Goal: Communication & Community: Answer question/provide support

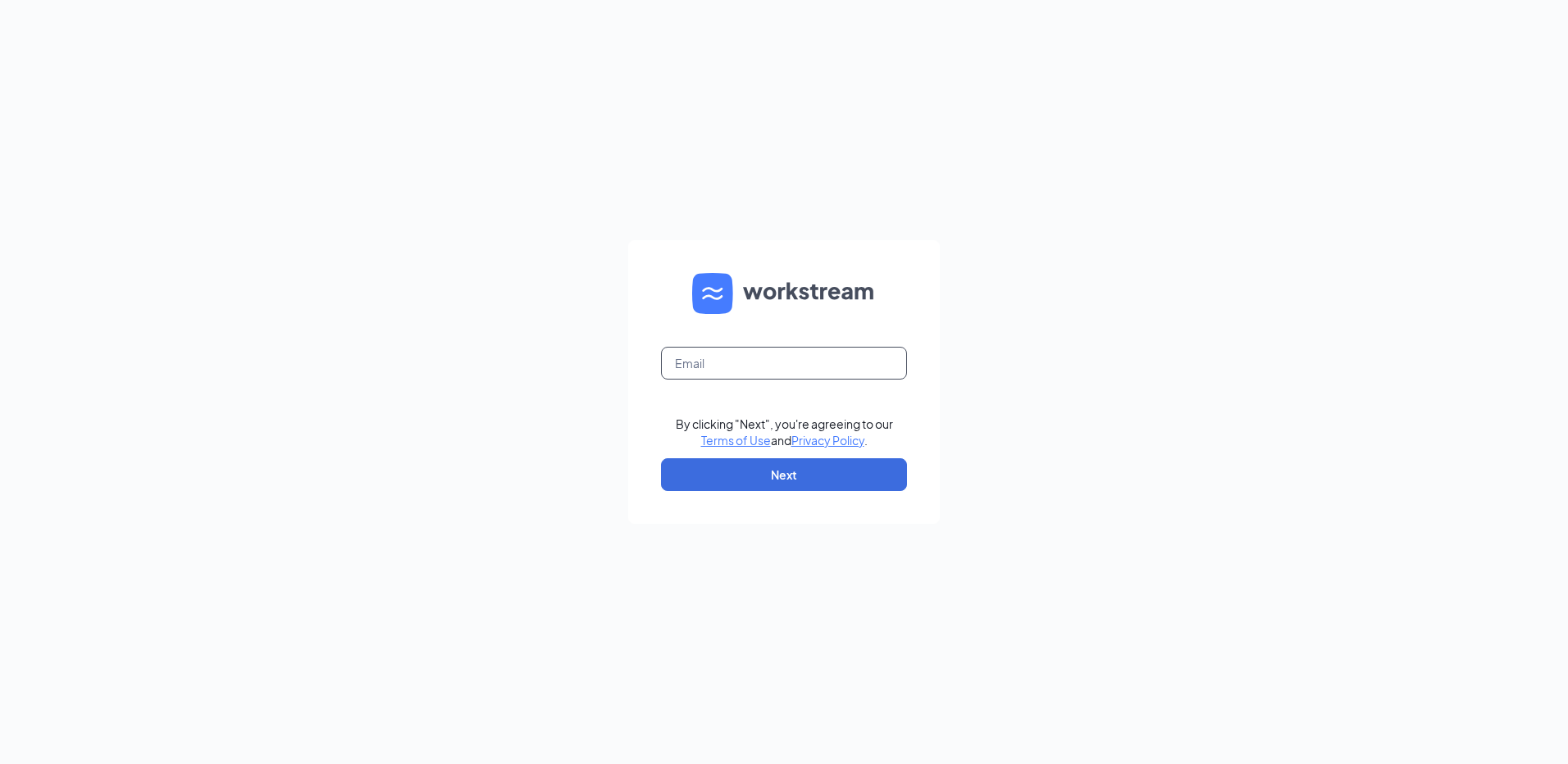
click at [775, 369] on input "text" at bounding box center [784, 363] width 246 height 33
type input "[EMAIL_ADDRESS][DOMAIN_NAME]"
click at [794, 487] on button "Next" at bounding box center [784, 474] width 246 height 33
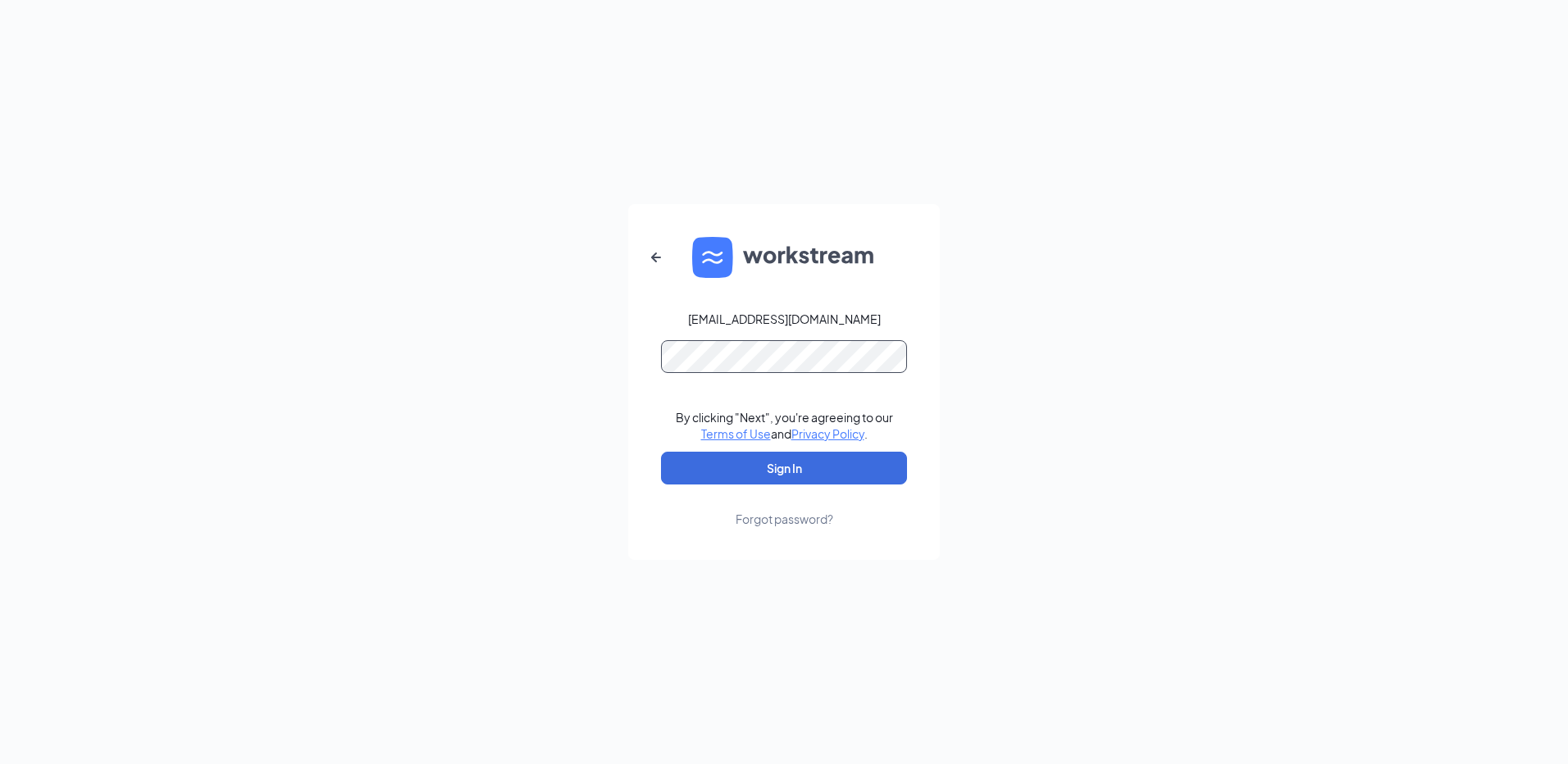
click at [661, 452] on button "Sign In" at bounding box center [784, 468] width 246 height 33
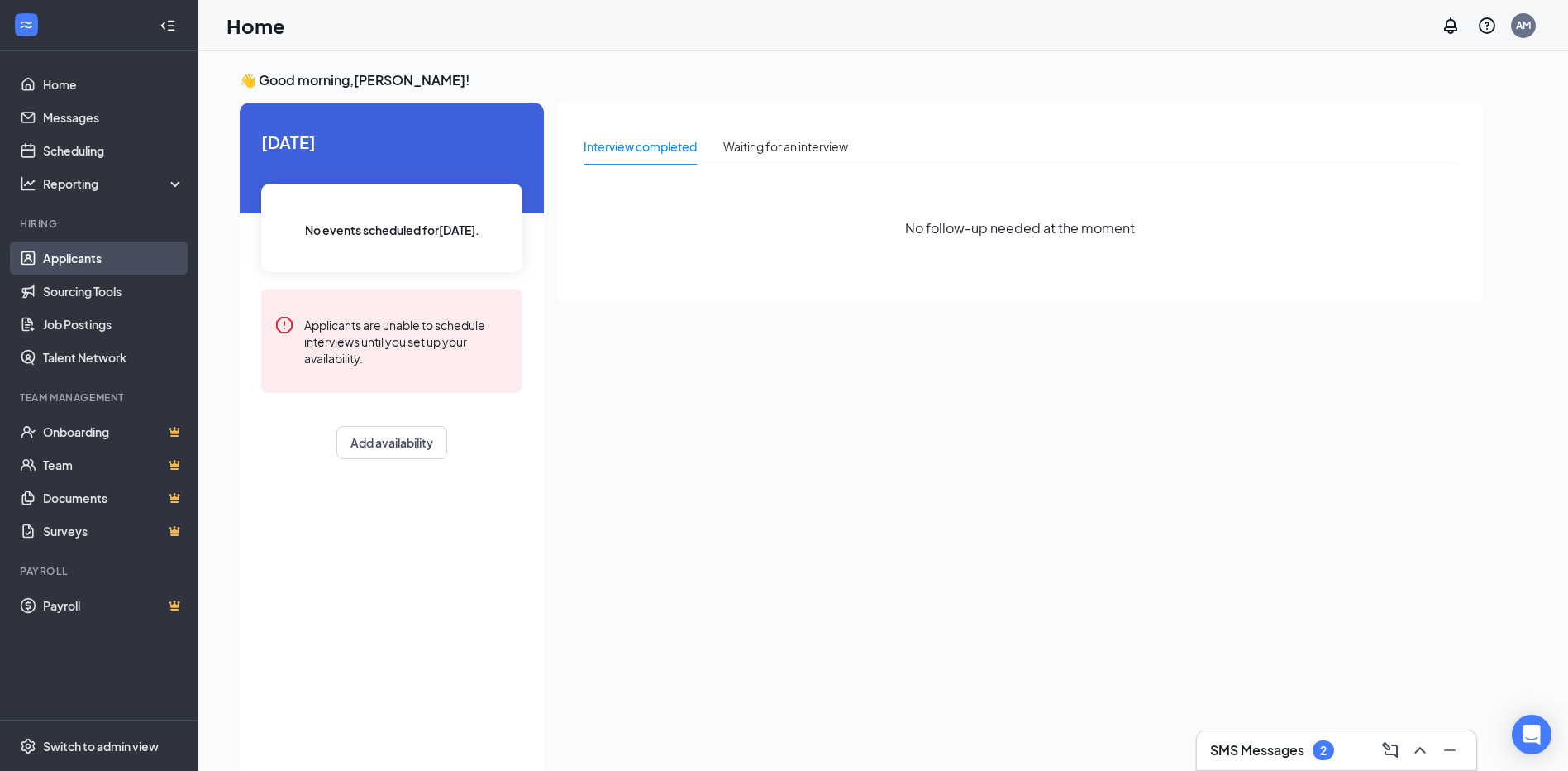
click at [113, 250] on link "Applicants" at bounding box center [114, 258] width 142 height 33
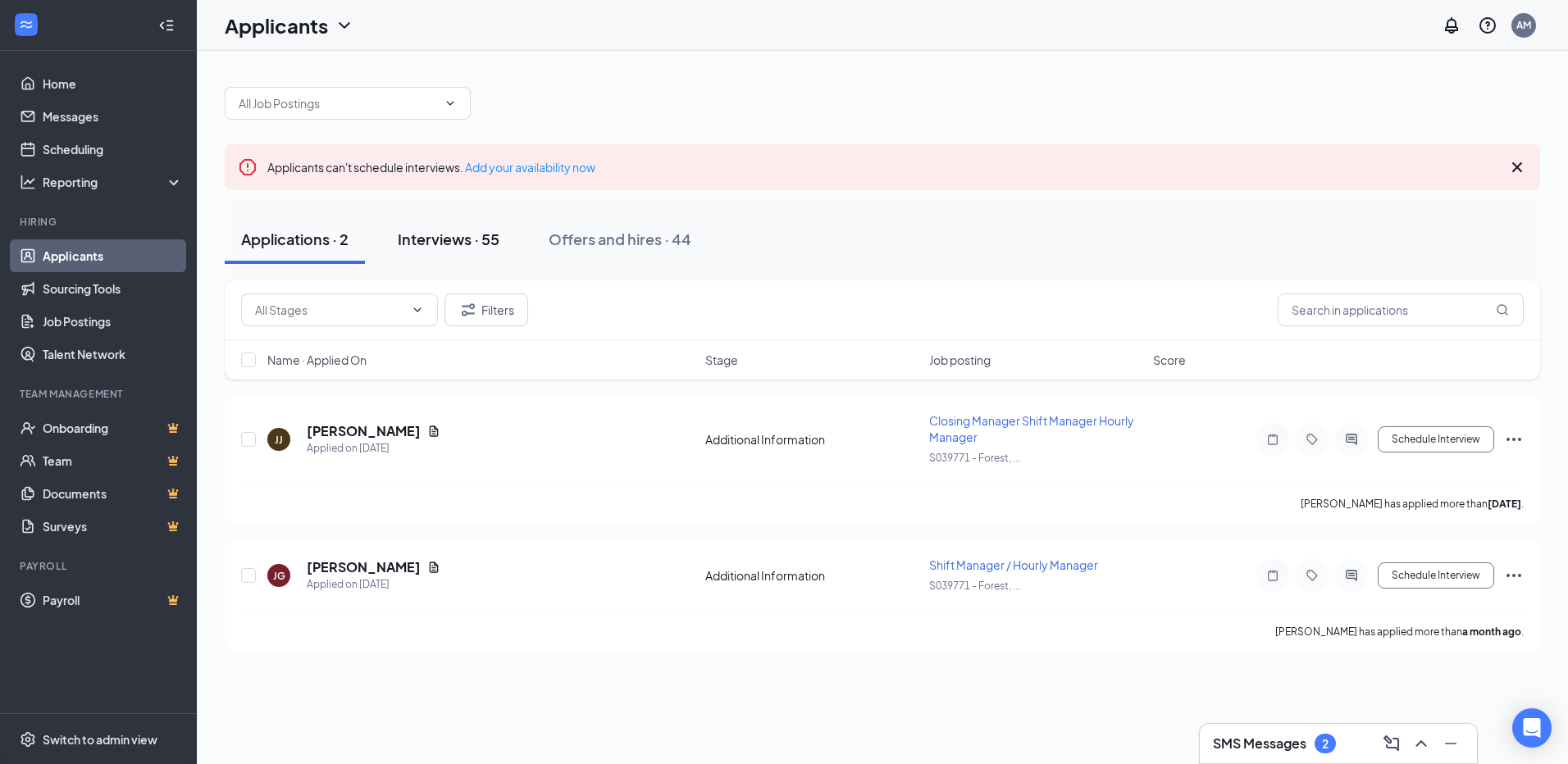
click at [474, 235] on div "Interviews · 55" at bounding box center [448, 238] width 102 height 20
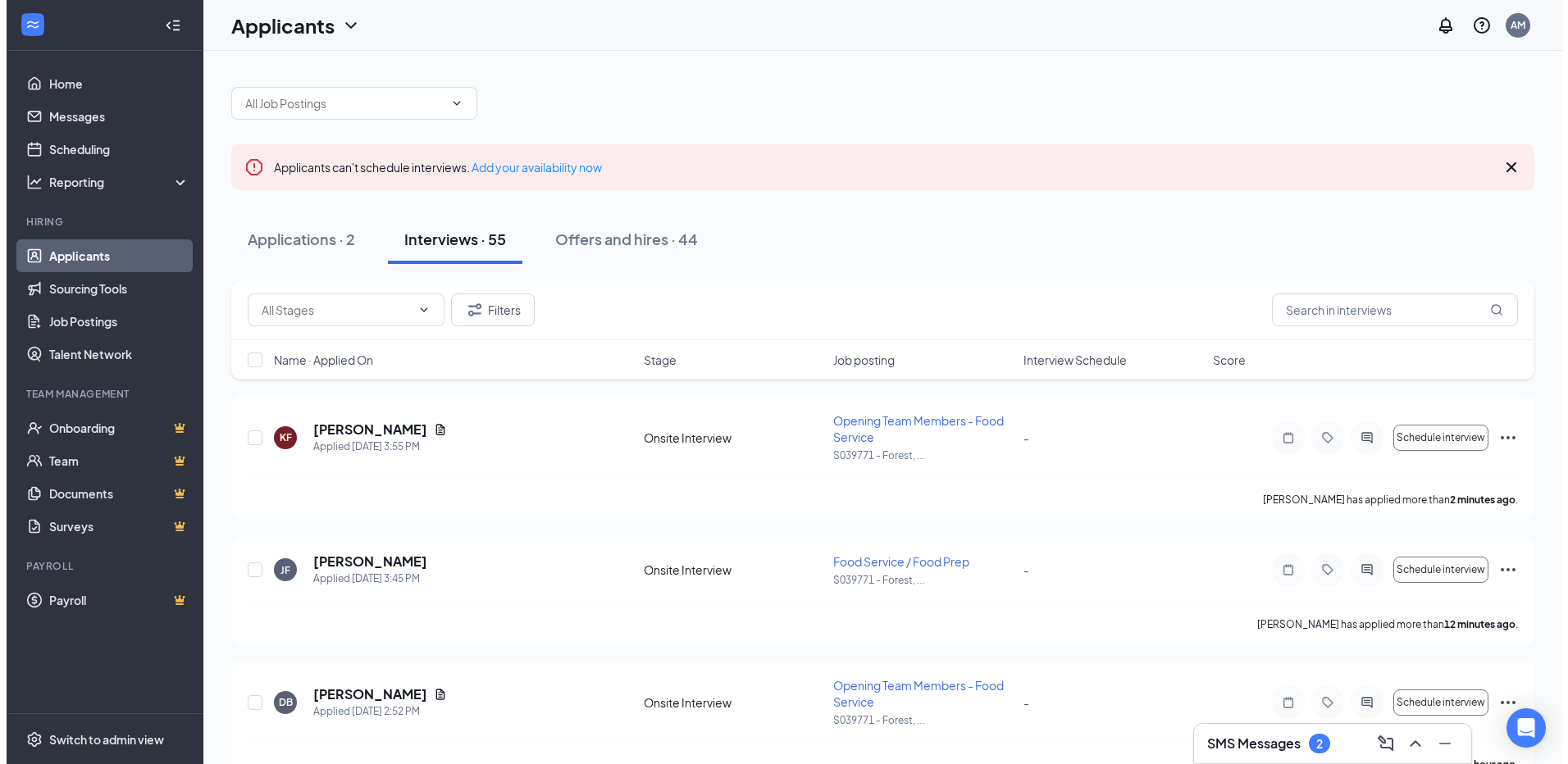
scroll to position [82, 0]
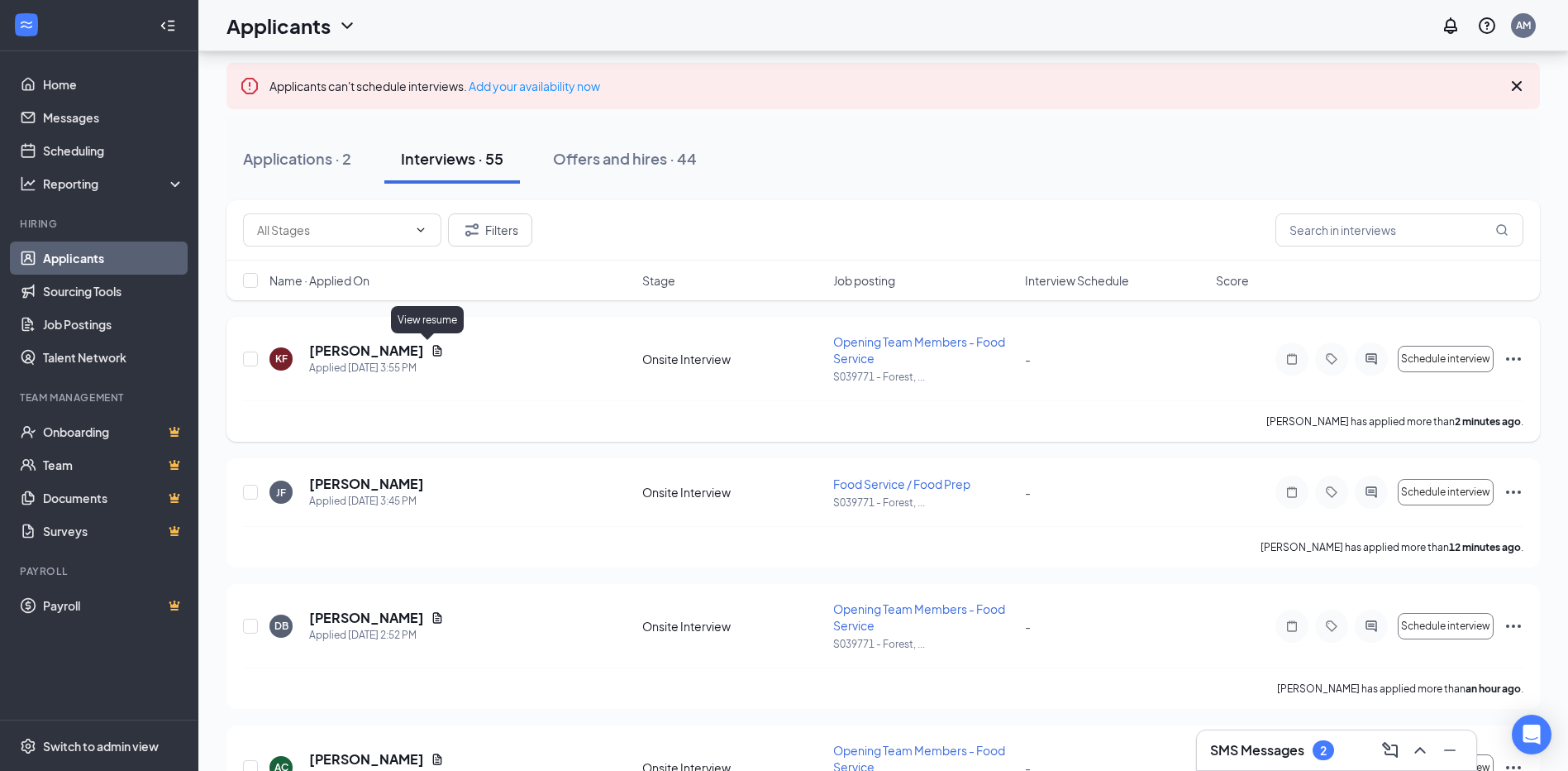
click at [433, 353] on icon "Document" at bounding box center [437, 350] width 9 height 11
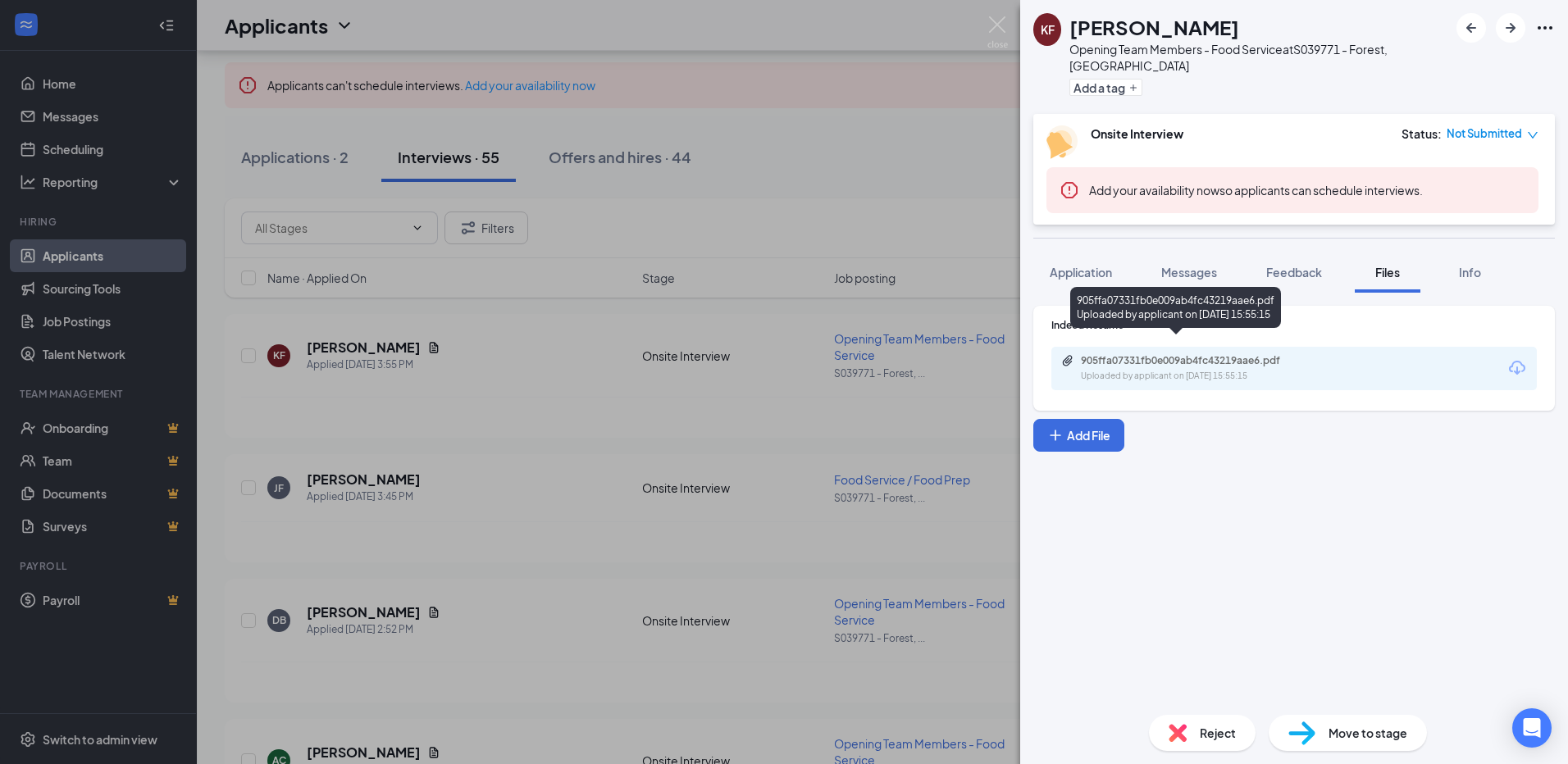
click at [1259, 370] on div "Uploaded by applicant on [DATE] 15:55:15" at bounding box center [1204, 376] width 246 height 13
click at [1079, 264] on span "Application" at bounding box center [1081, 271] width 62 height 15
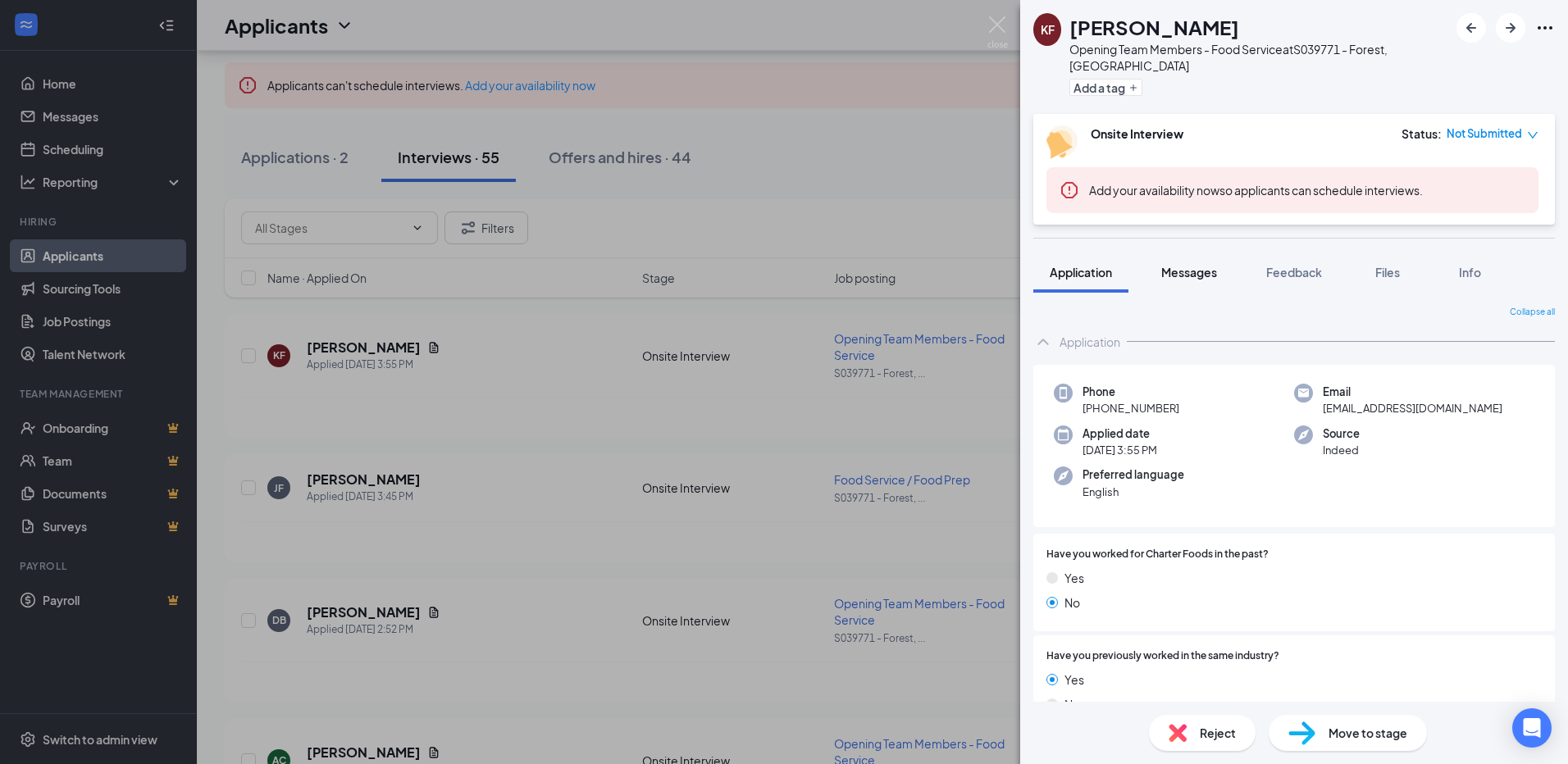
click at [1214, 264] on span "Messages" at bounding box center [1188, 271] width 56 height 15
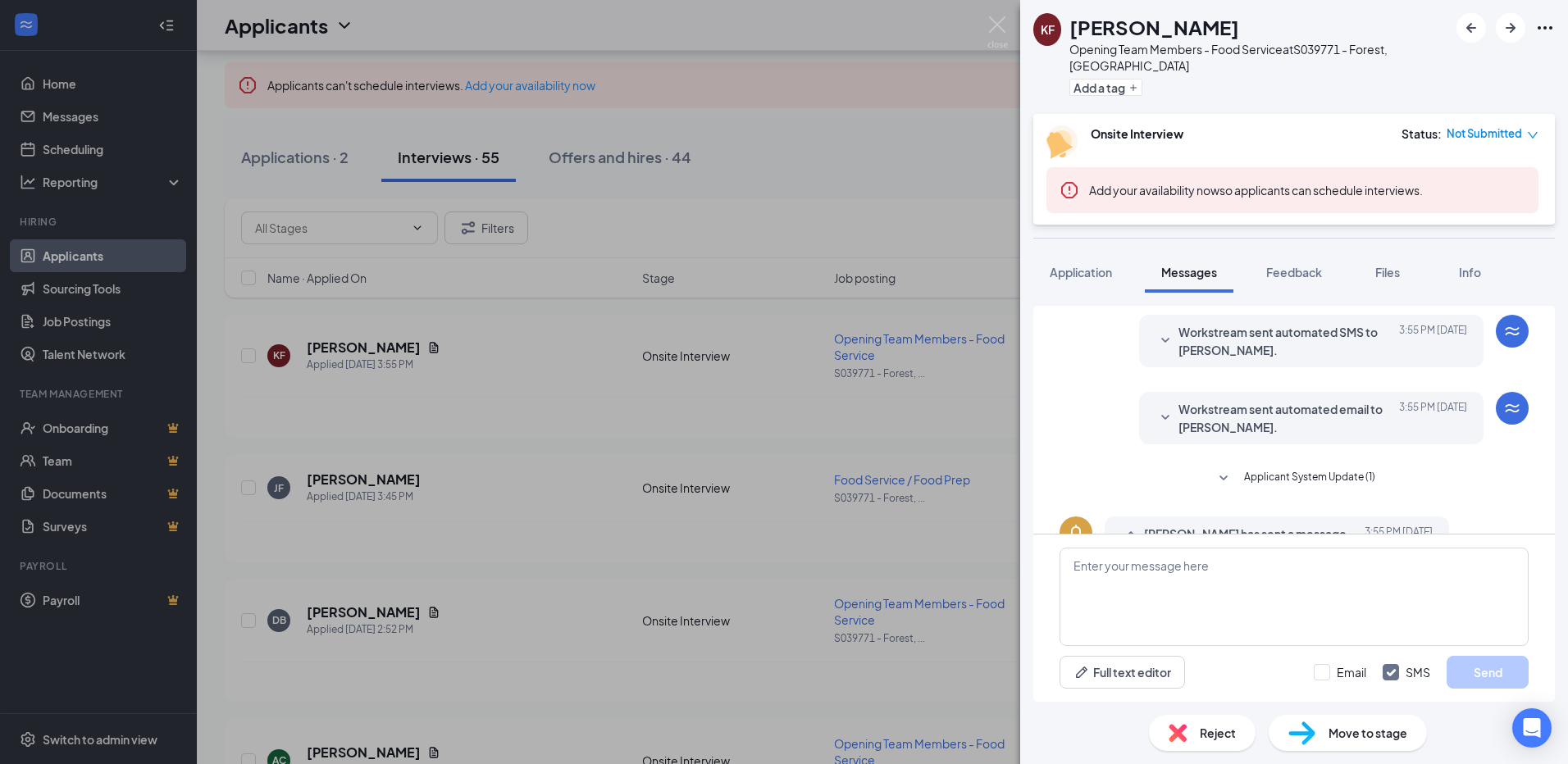
scroll to position [171, 0]
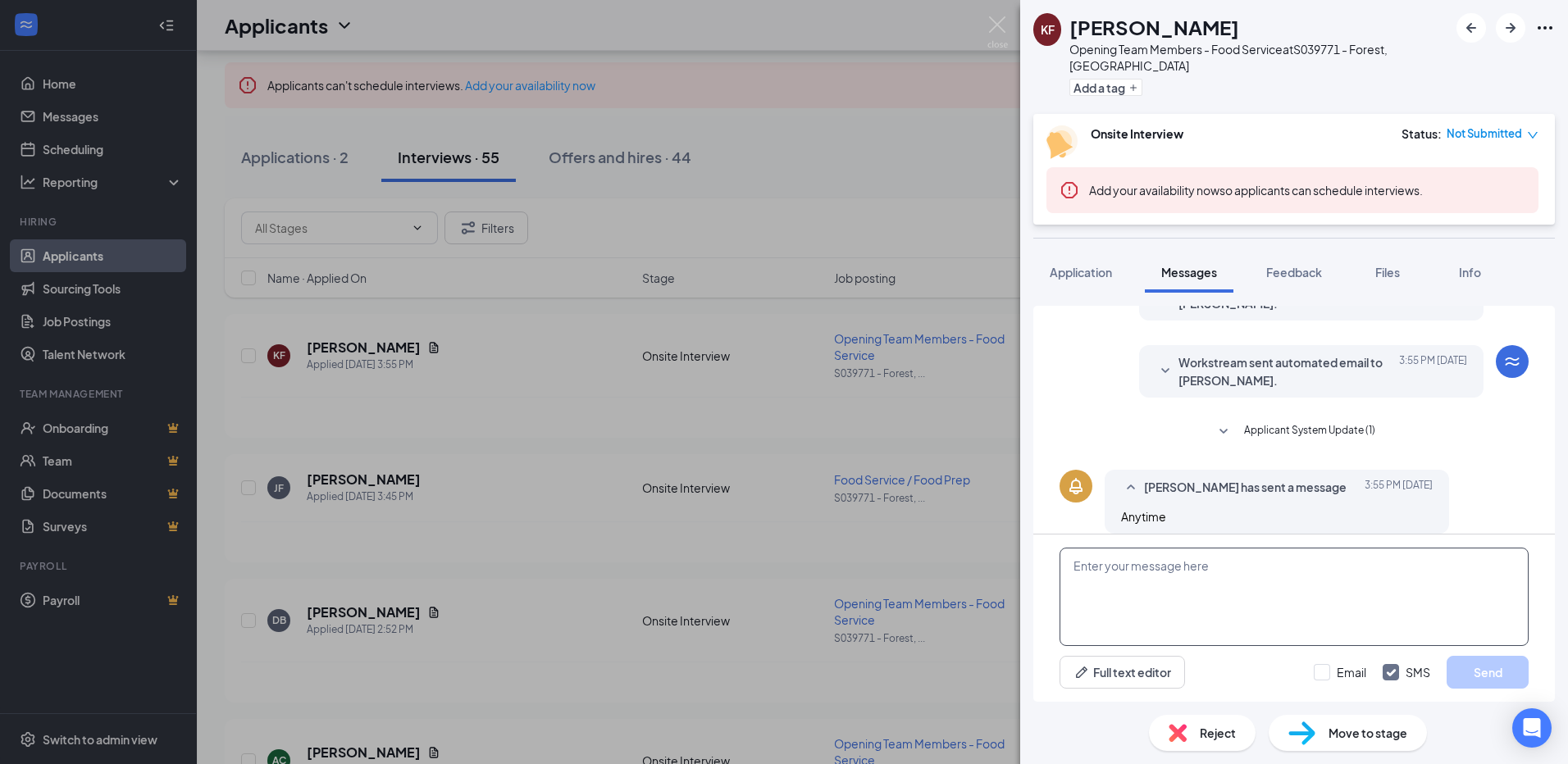
click at [1220, 596] on textarea at bounding box center [1294, 596] width 469 height 99
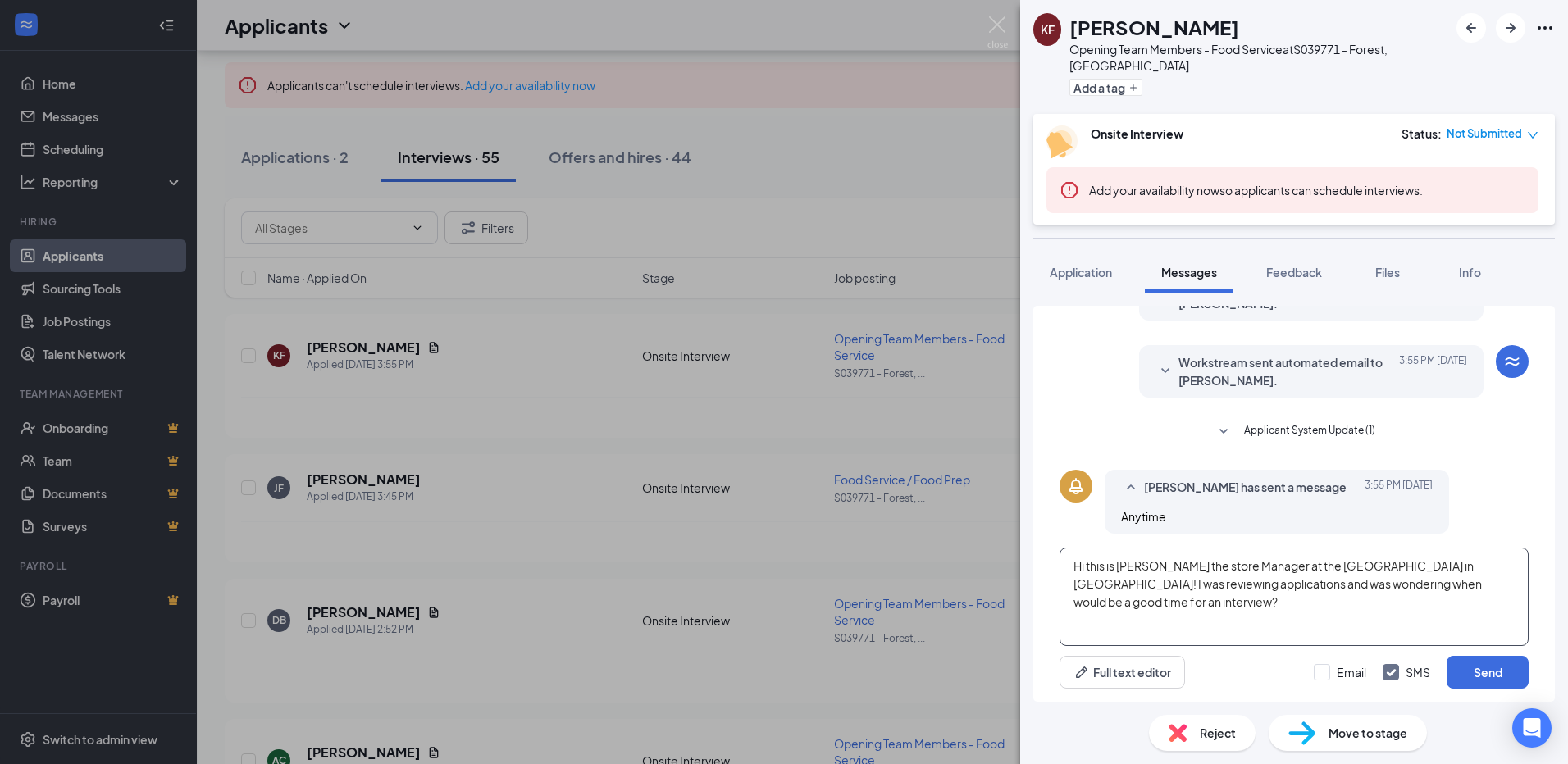
click at [1471, 614] on textarea "Hi this is [PERSON_NAME] the store Manager at the [GEOGRAPHIC_DATA] in [GEOGRAP…" at bounding box center [1294, 596] width 469 height 99
type textarea "Hi this is [PERSON_NAME] the store Manager at the [GEOGRAPHIC_DATA] in [GEOGRAP…"
click at [1503, 664] on button "Send" at bounding box center [1487, 672] width 82 height 33
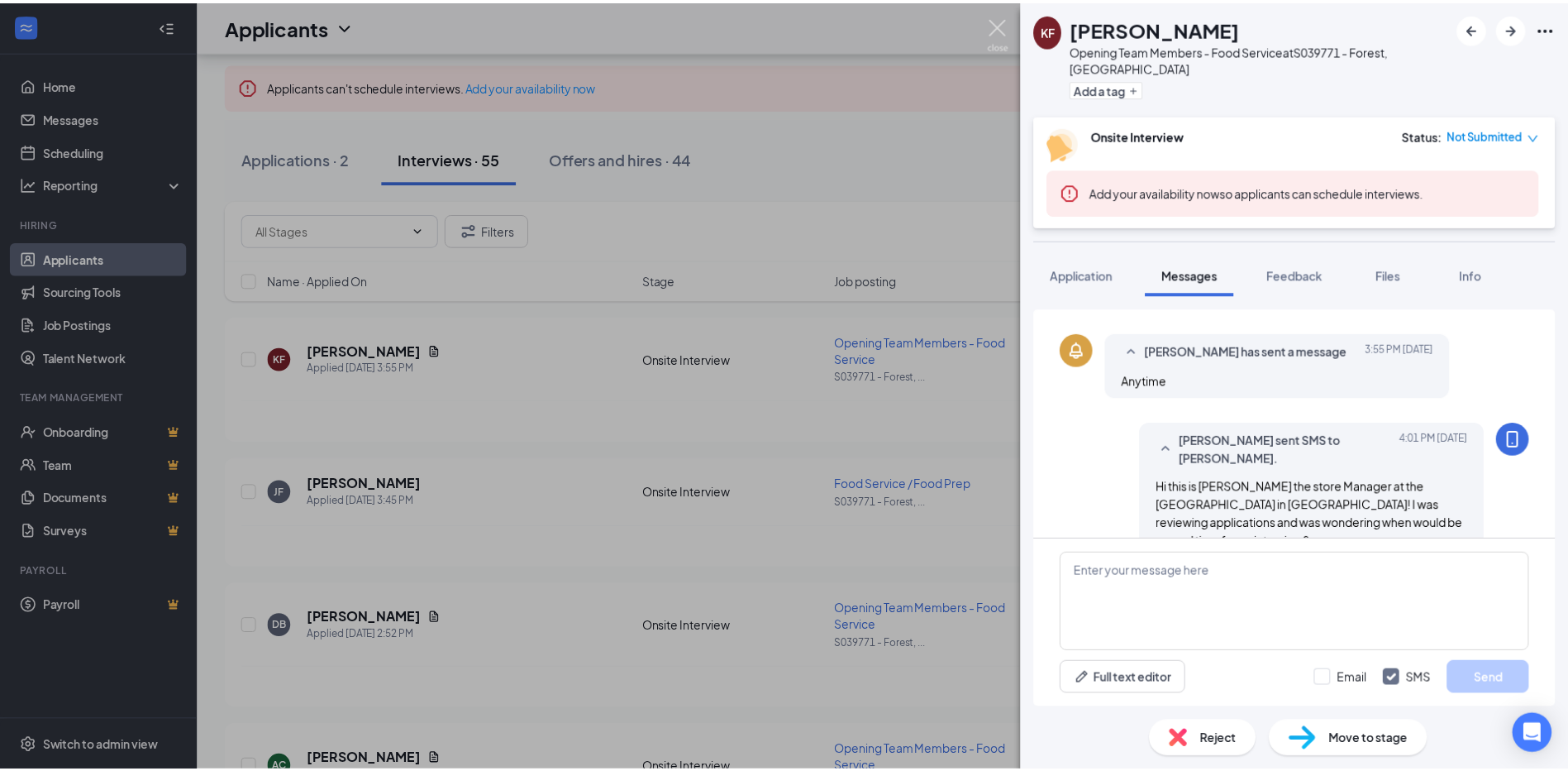
scroll to position [314, 0]
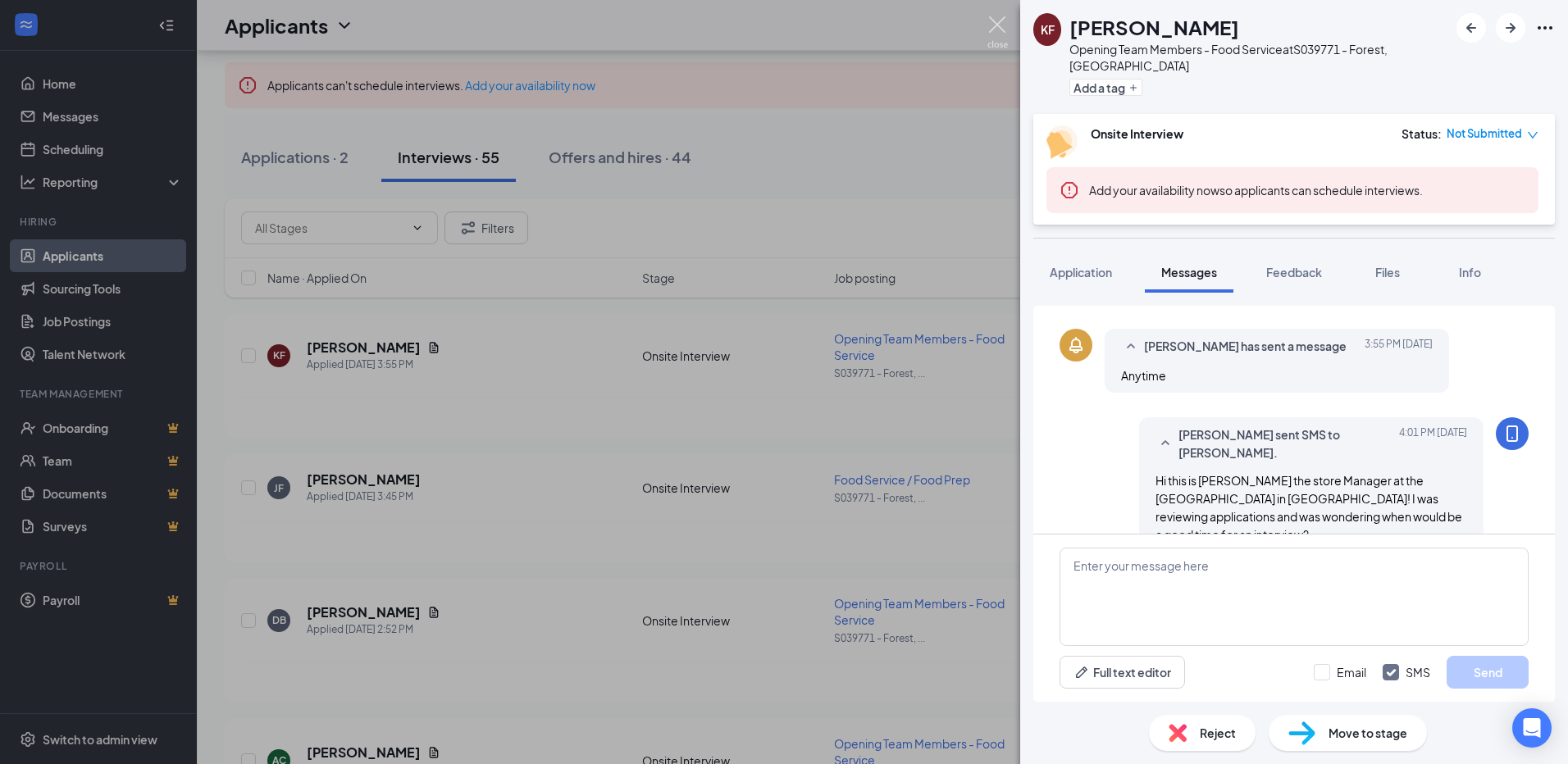
click at [1002, 26] on img at bounding box center [997, 32] width 21 height 32
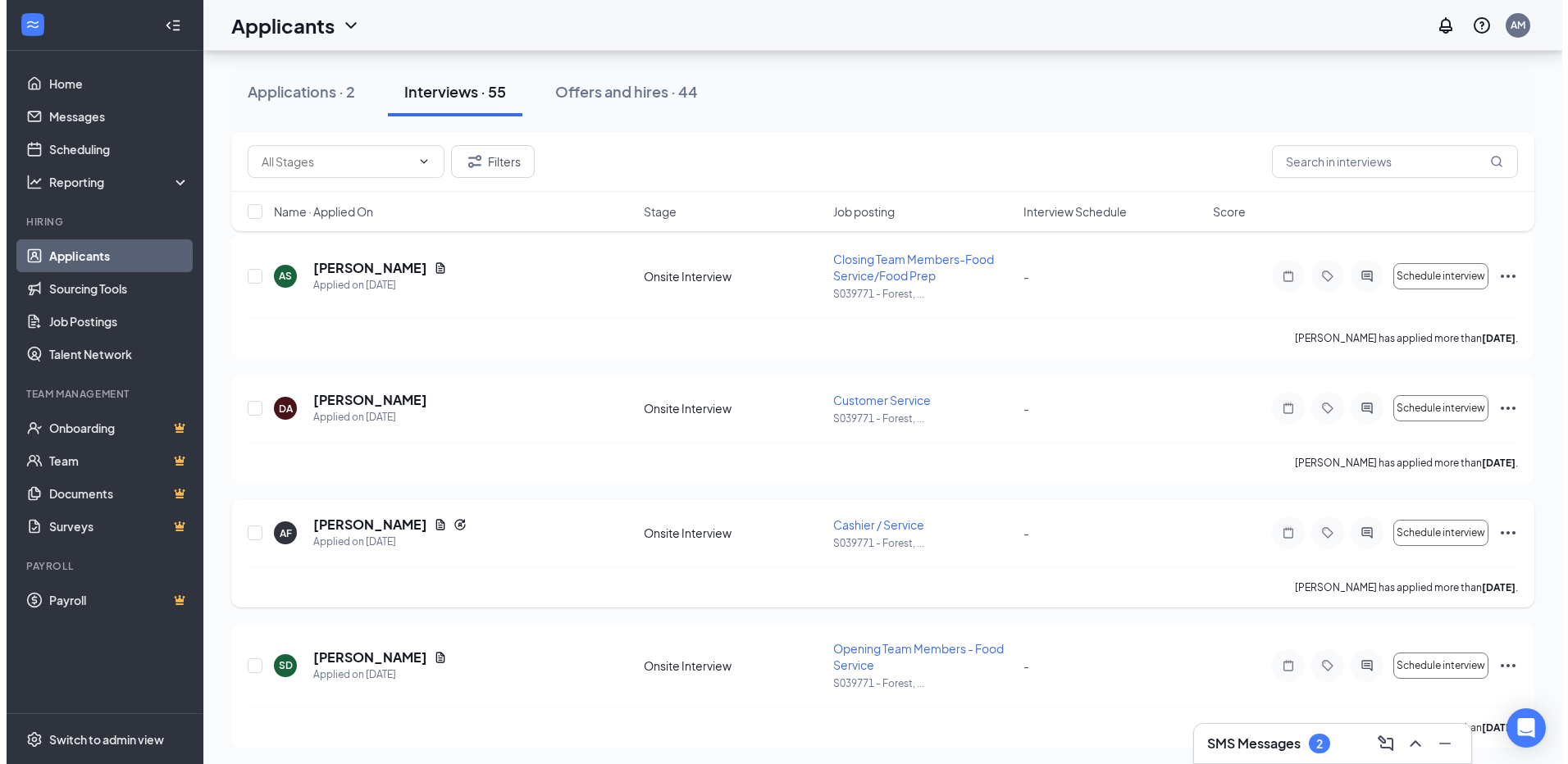
scroll to position [984, 0]
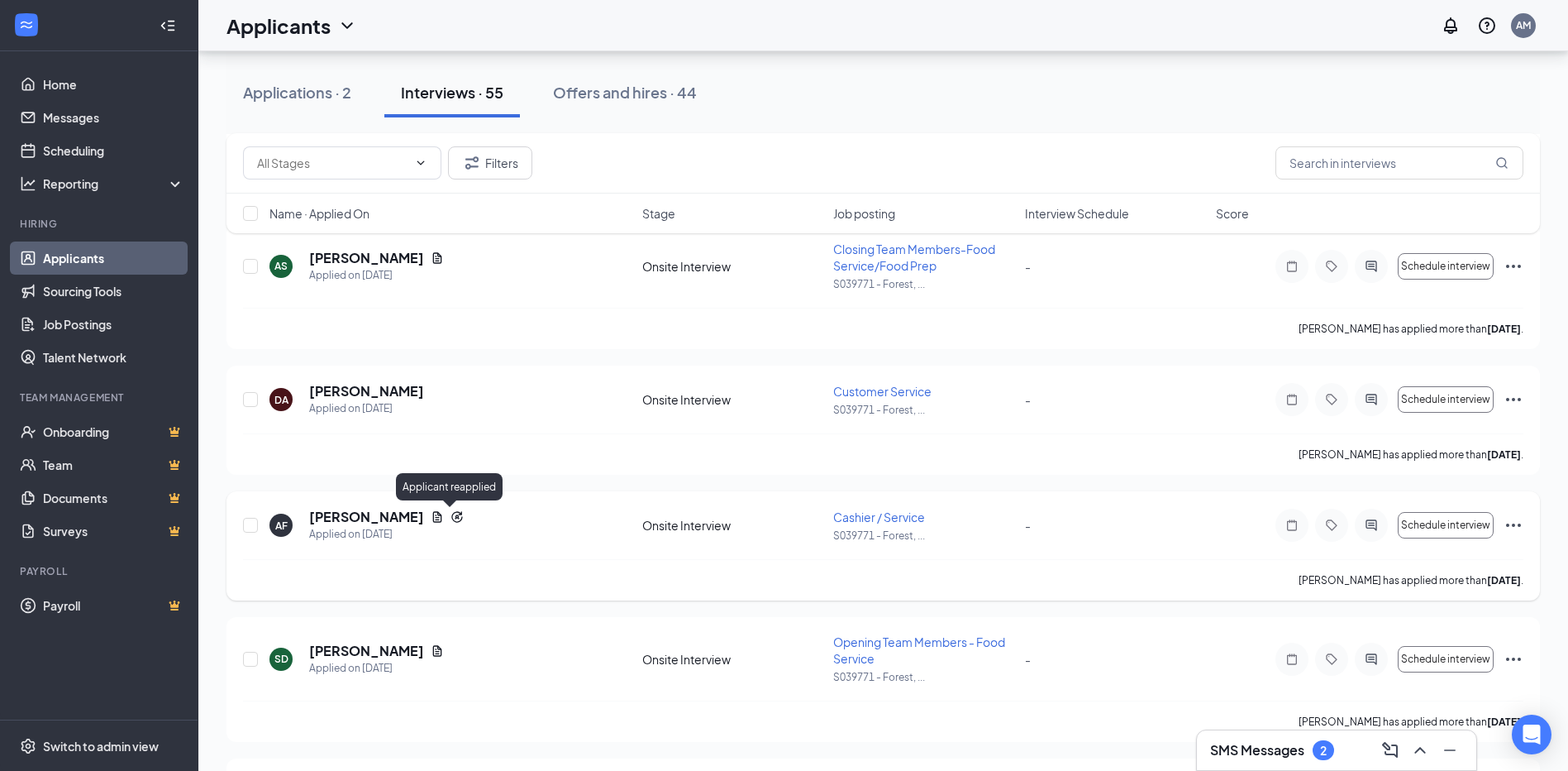
click at [452, 519] on icon "Reapply" at bounding box center [457, 516] width 13 height 13
click at [371, 514] on h5 "[PERSON_NAME]" at bounding box center [366, 517] width 115 height 18
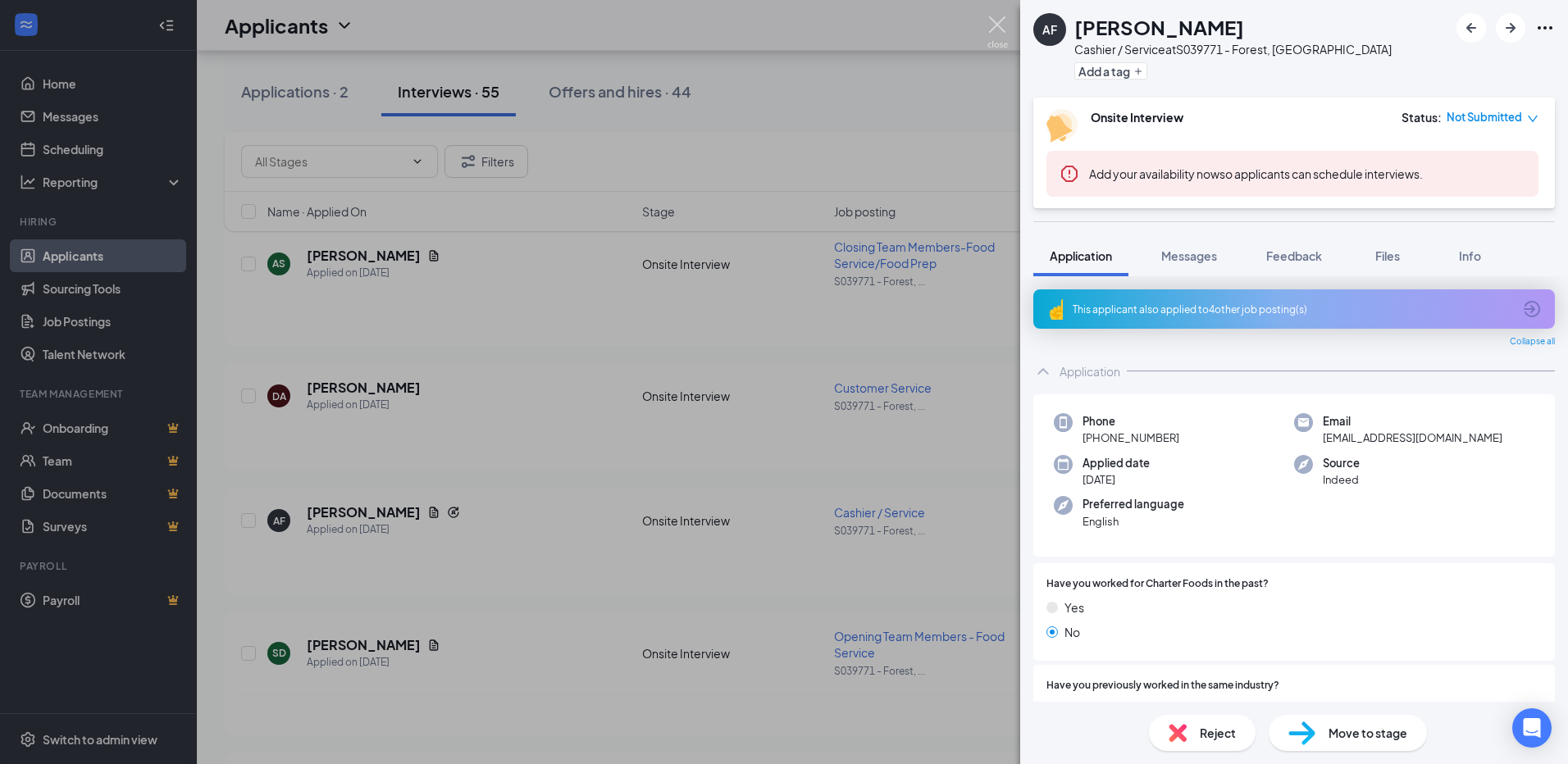
click at [1003, 24] on img at bounding box center [997, 32] width 21 height 32
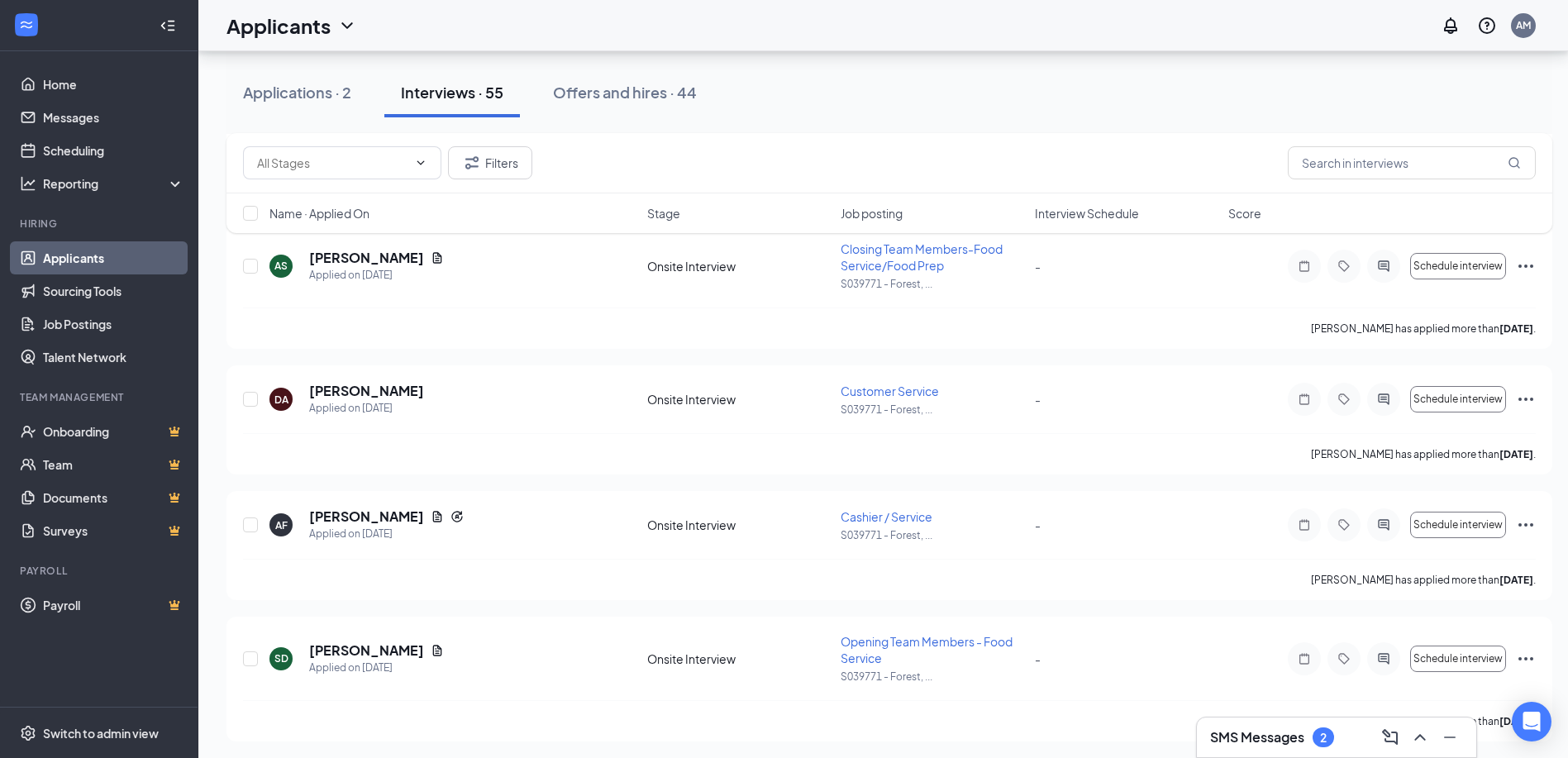
click at [1304, 734] on h3 "SMS Messages" at bounding box center [1257, 737] width 94 height 18
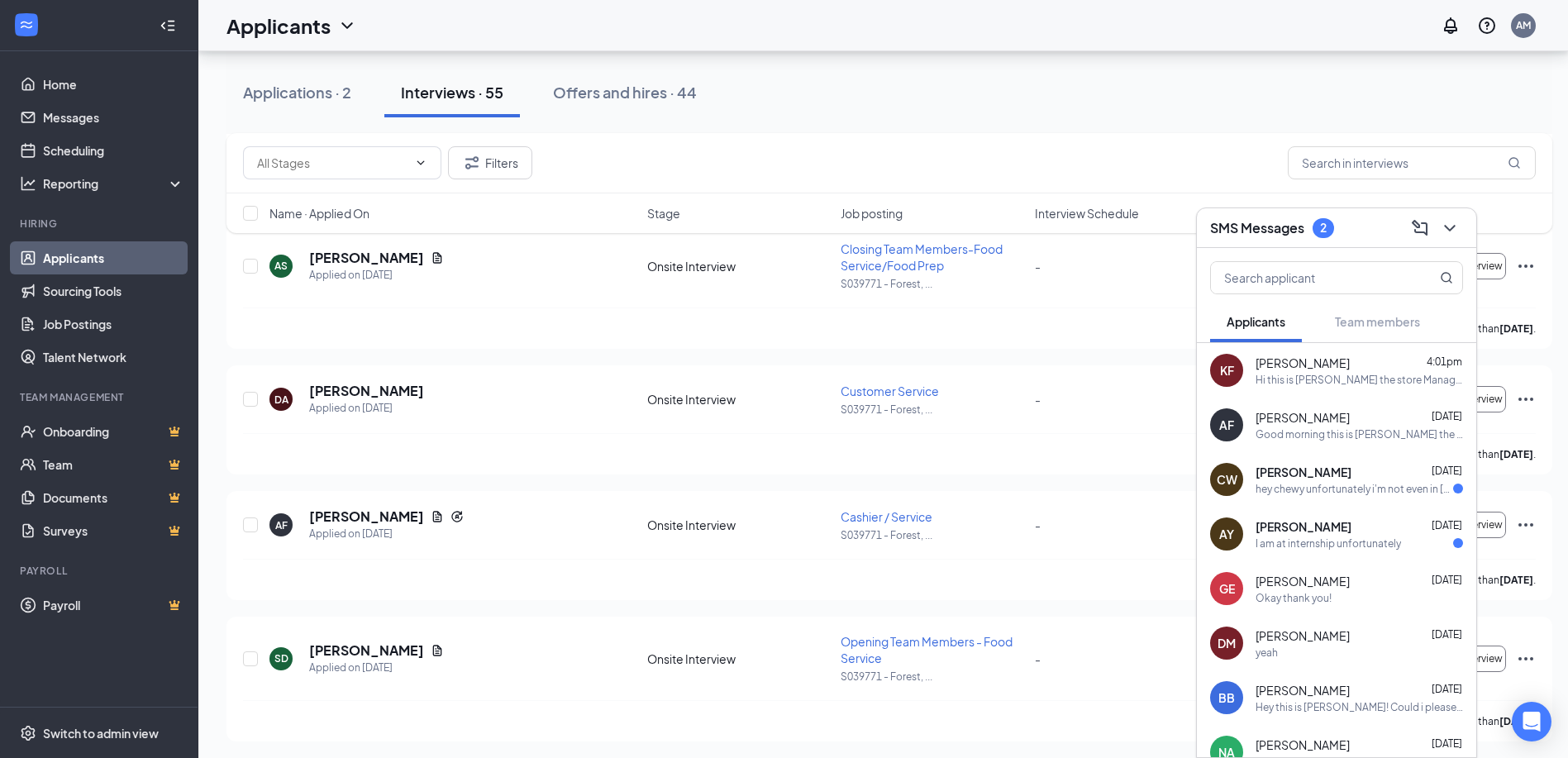
click at [1332, 425] on span "[PERSON_NAME]" at bounding box center [1303, 417] width 94 height 17
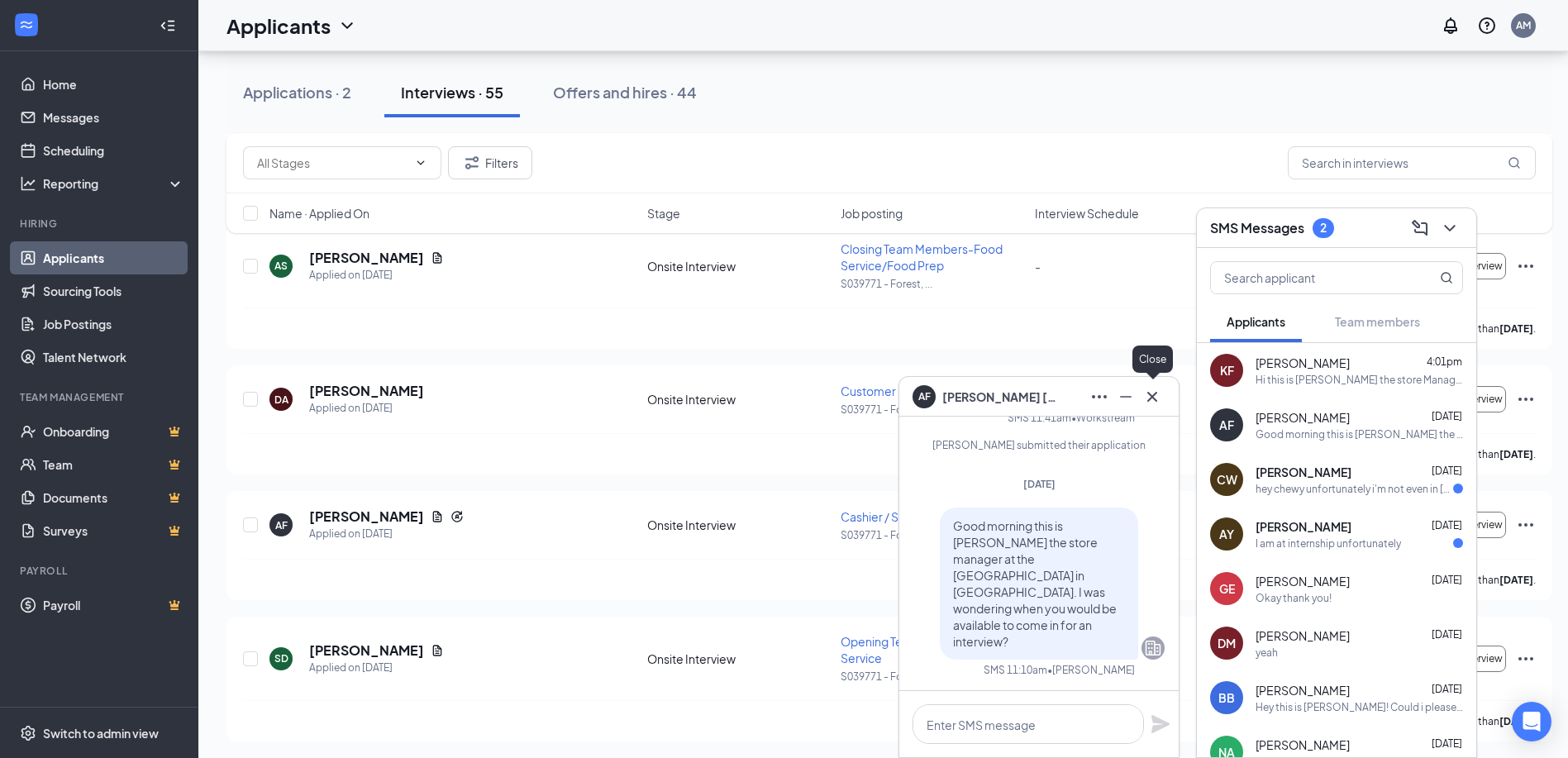
click at [1159, 395] on icon "Cross" at bounding box center [1153, 397] width 20 height 20
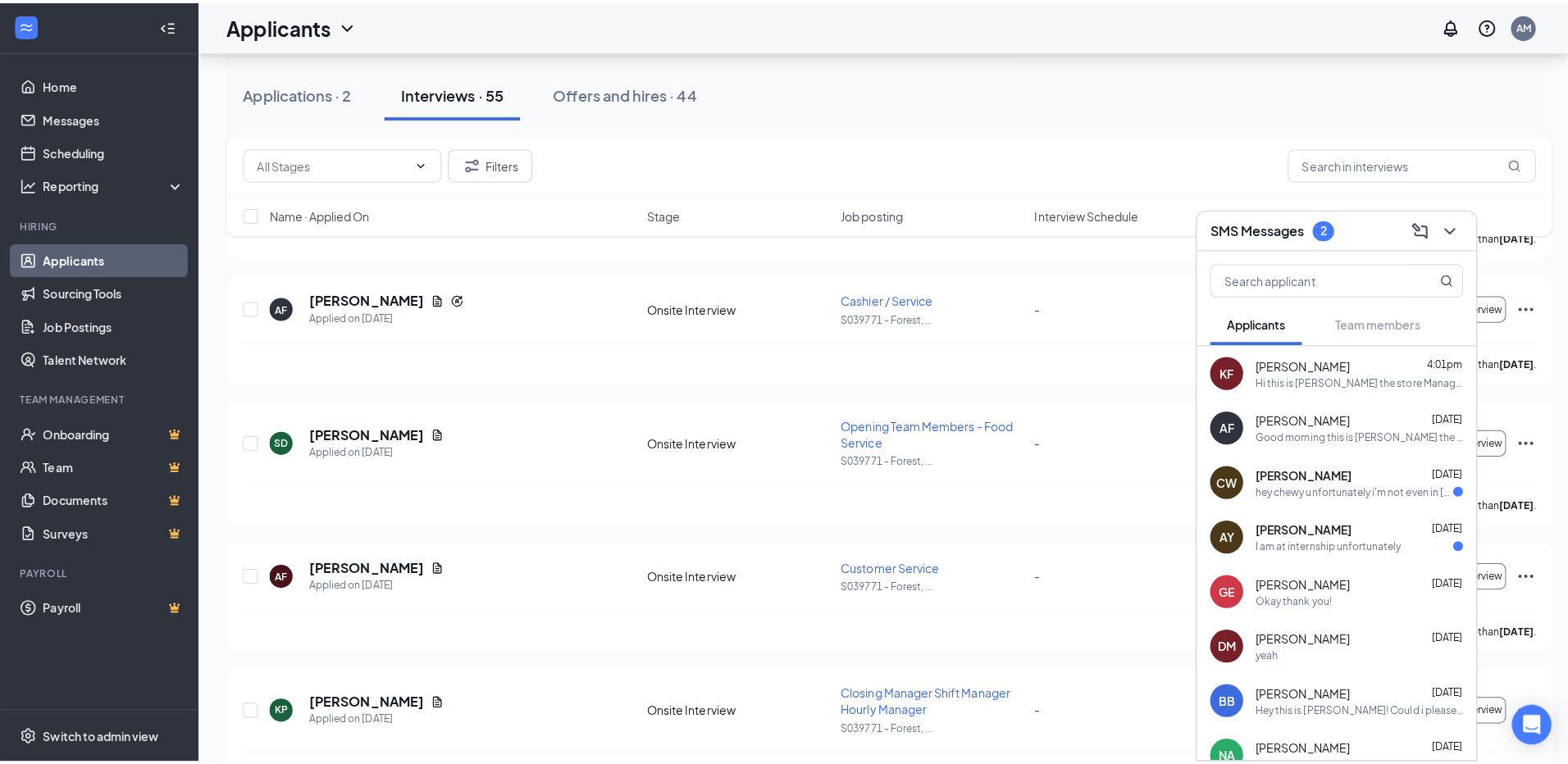
scroll to position [1229, 0]
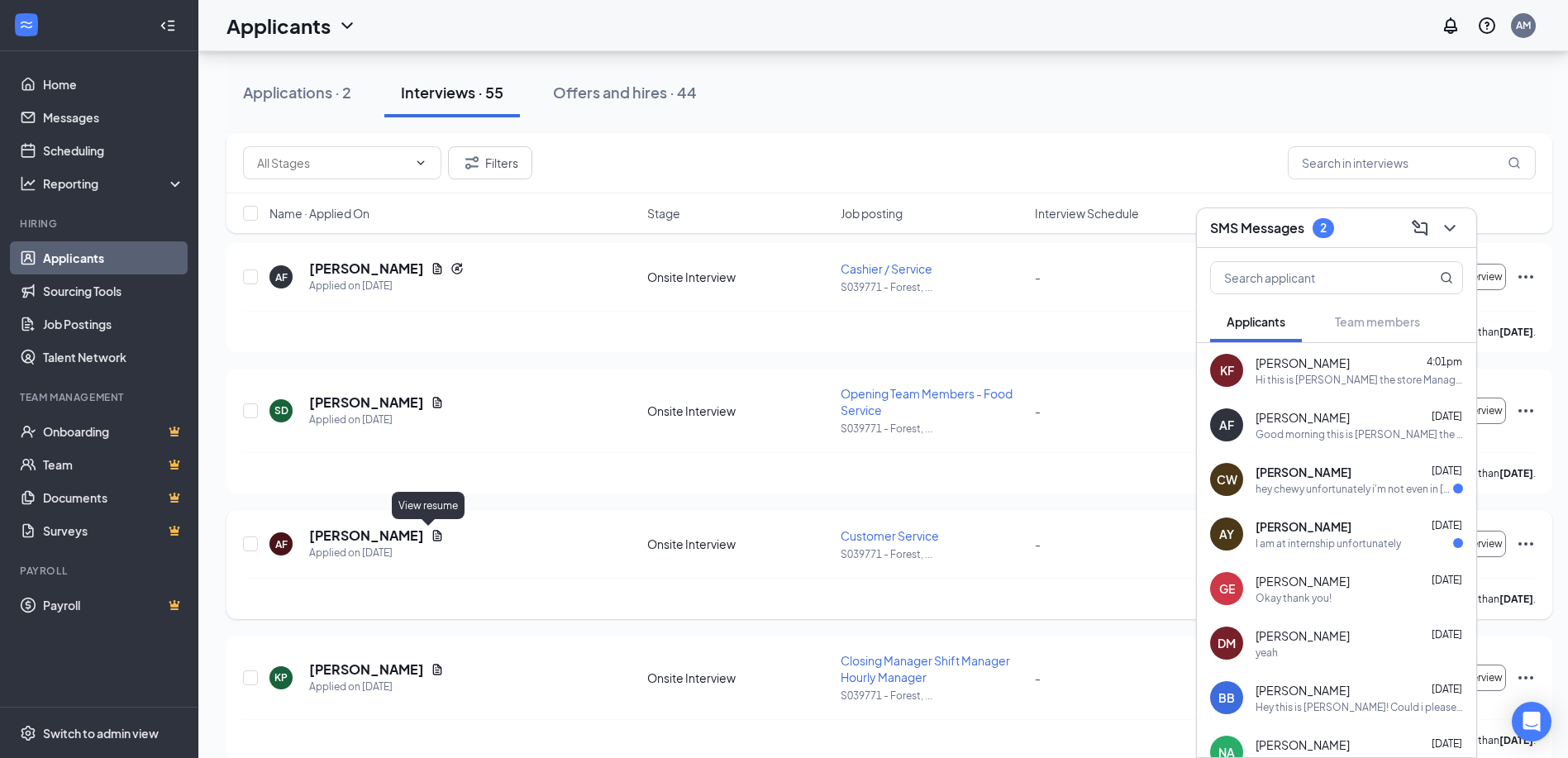
click at [431, 537] on icon "Document" at bounding box center [437, 535] width 13 height 13
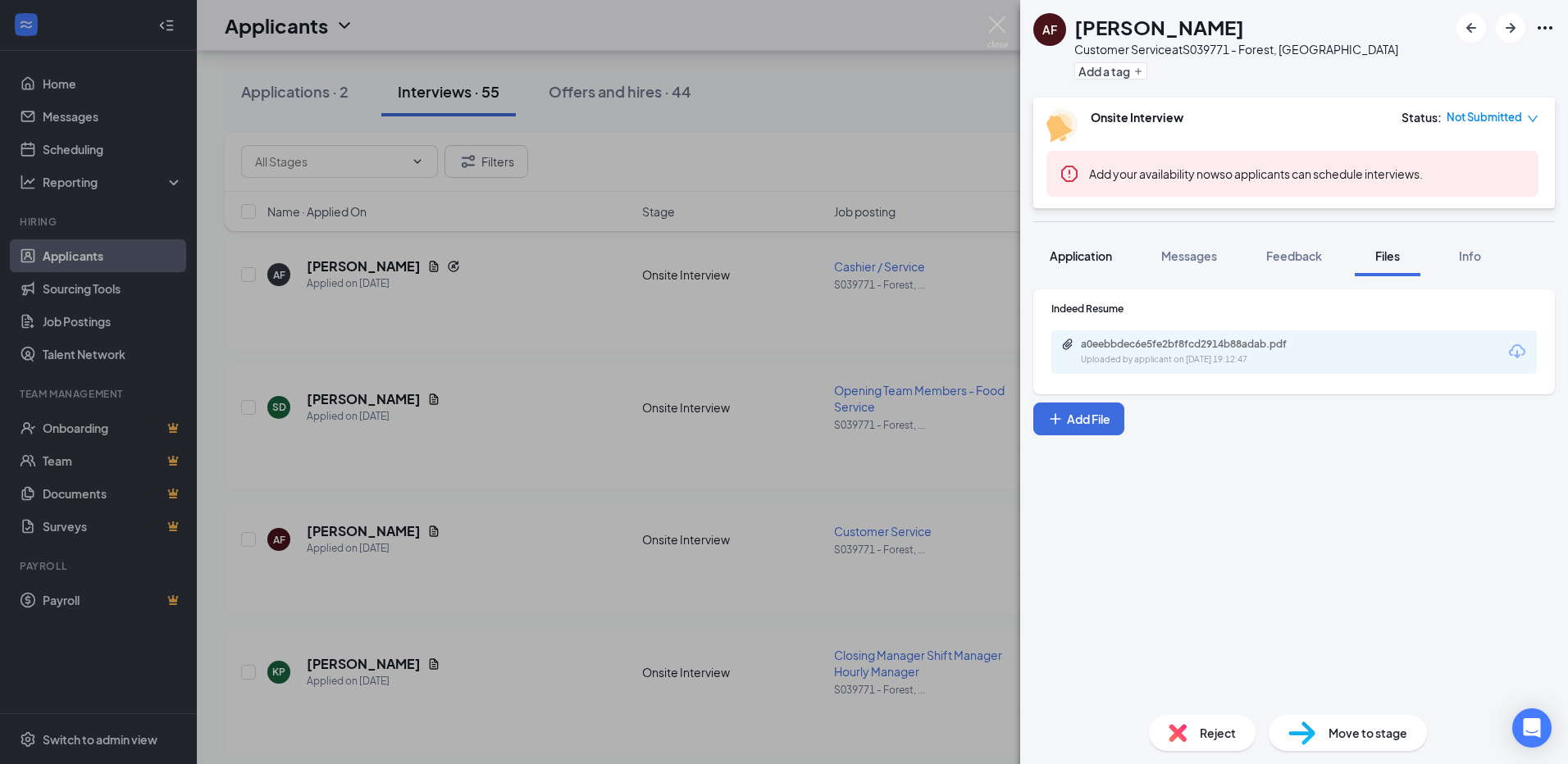
click at [1063, 259] on span "Application" at bounding box center [1081, 255] width 62 height 15
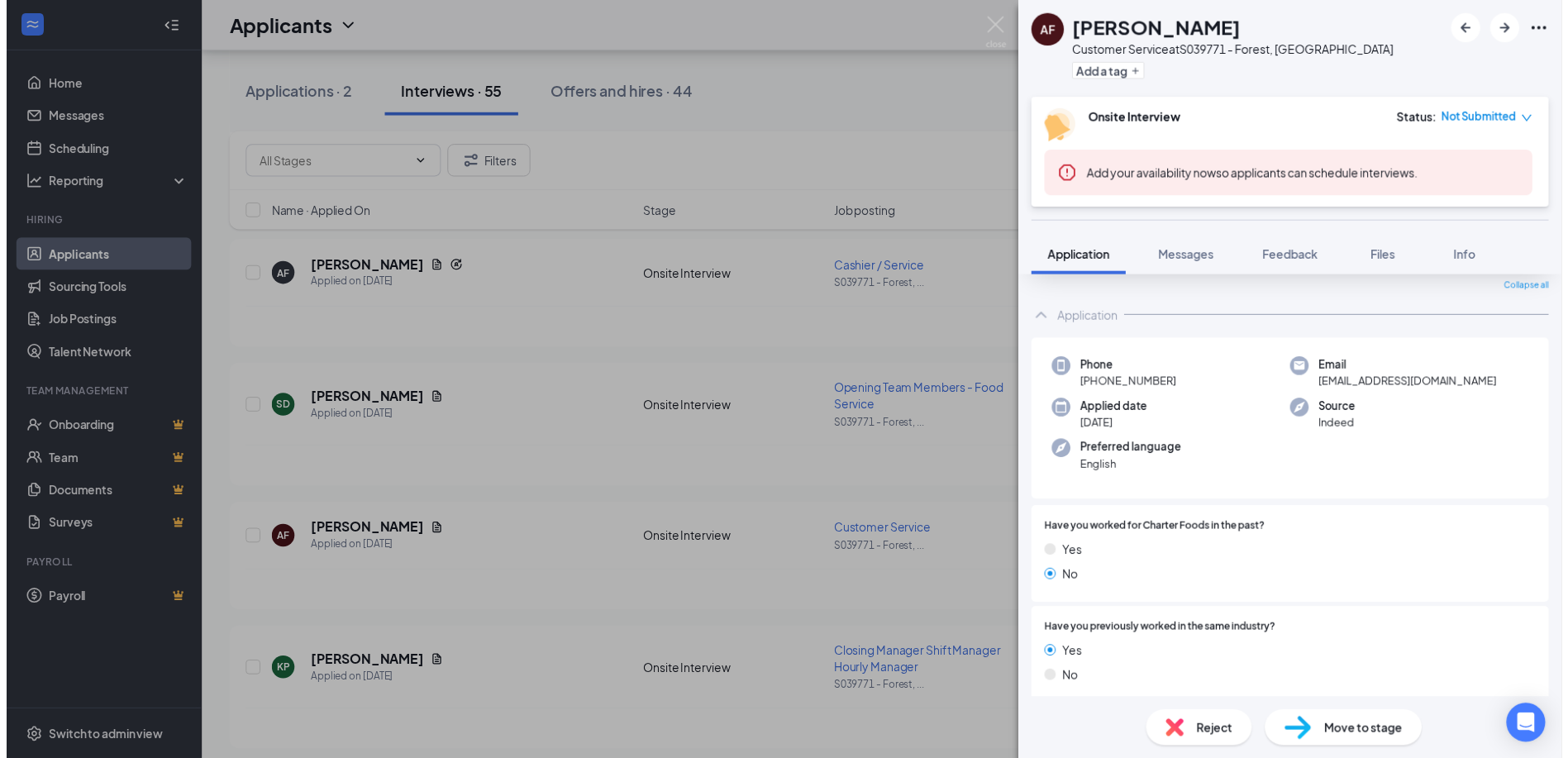
scroll to position [23, 0]
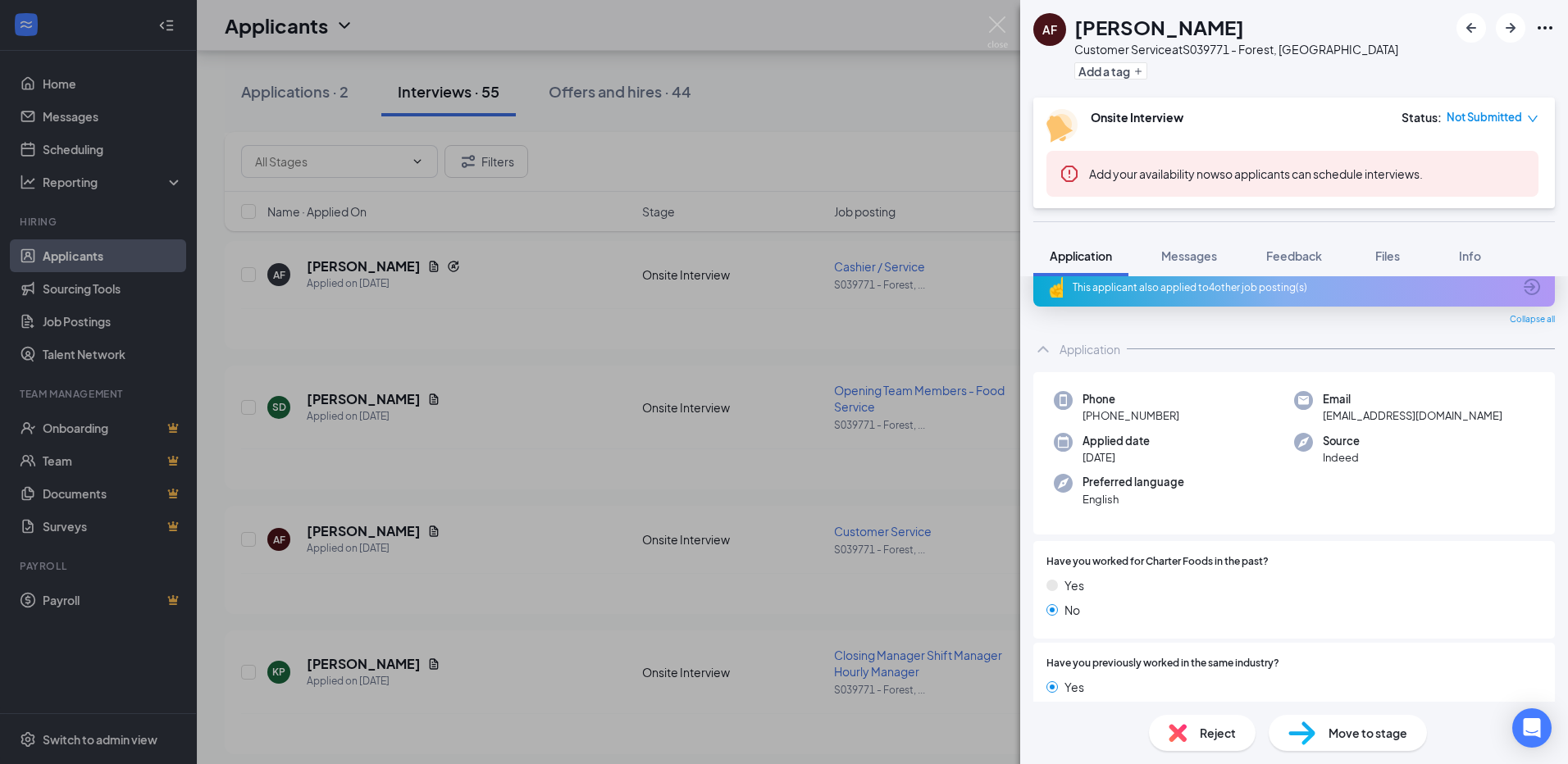
click at [560, 433] on div "AF [PERSON_NAME] Customer Service at S039771 - Forest, [GEOGRAPHIC_DATA] Add a …" at bounding box center [784, 382] width 1568 height 764
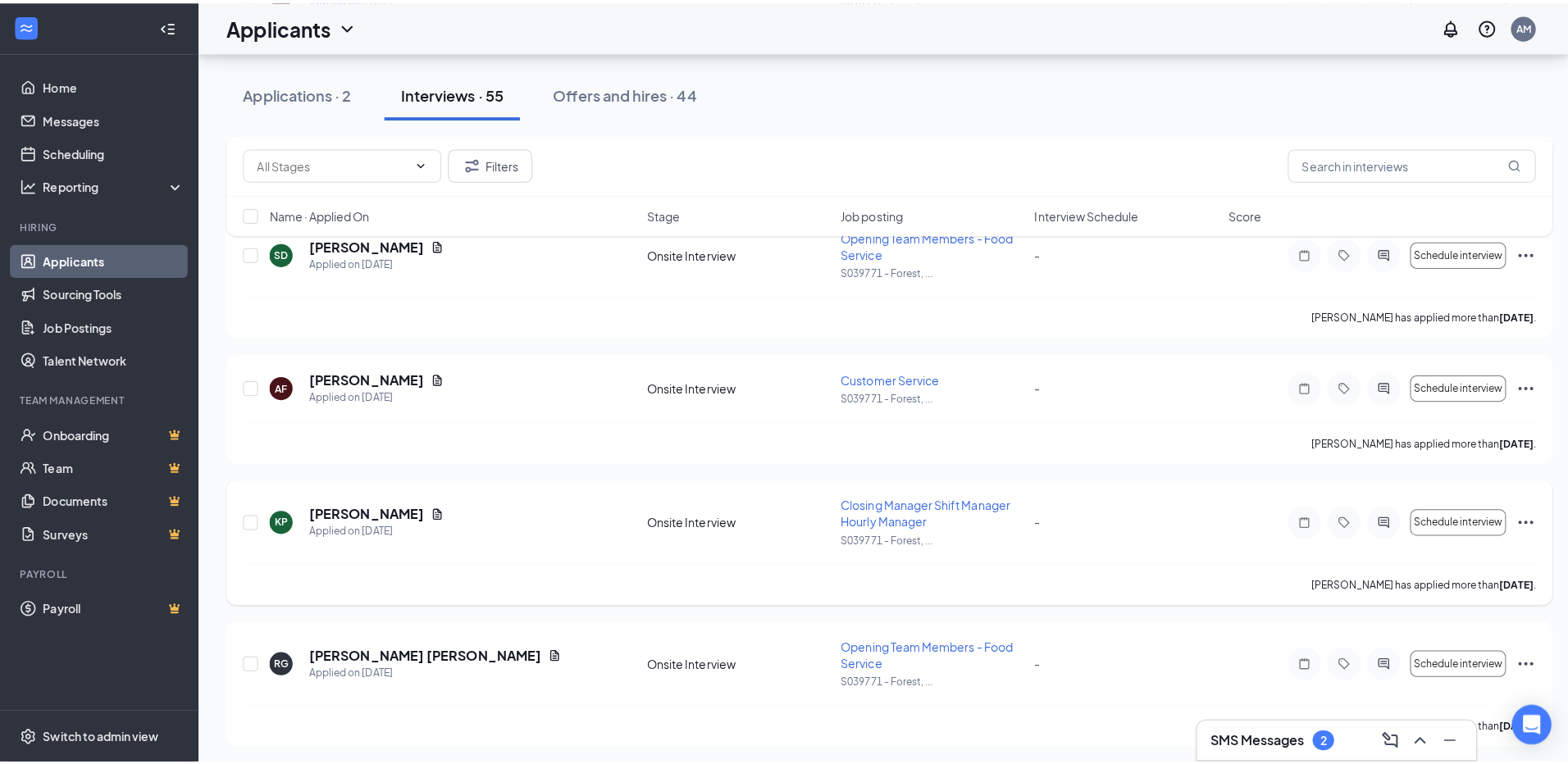
scroll to position [1393, 0]
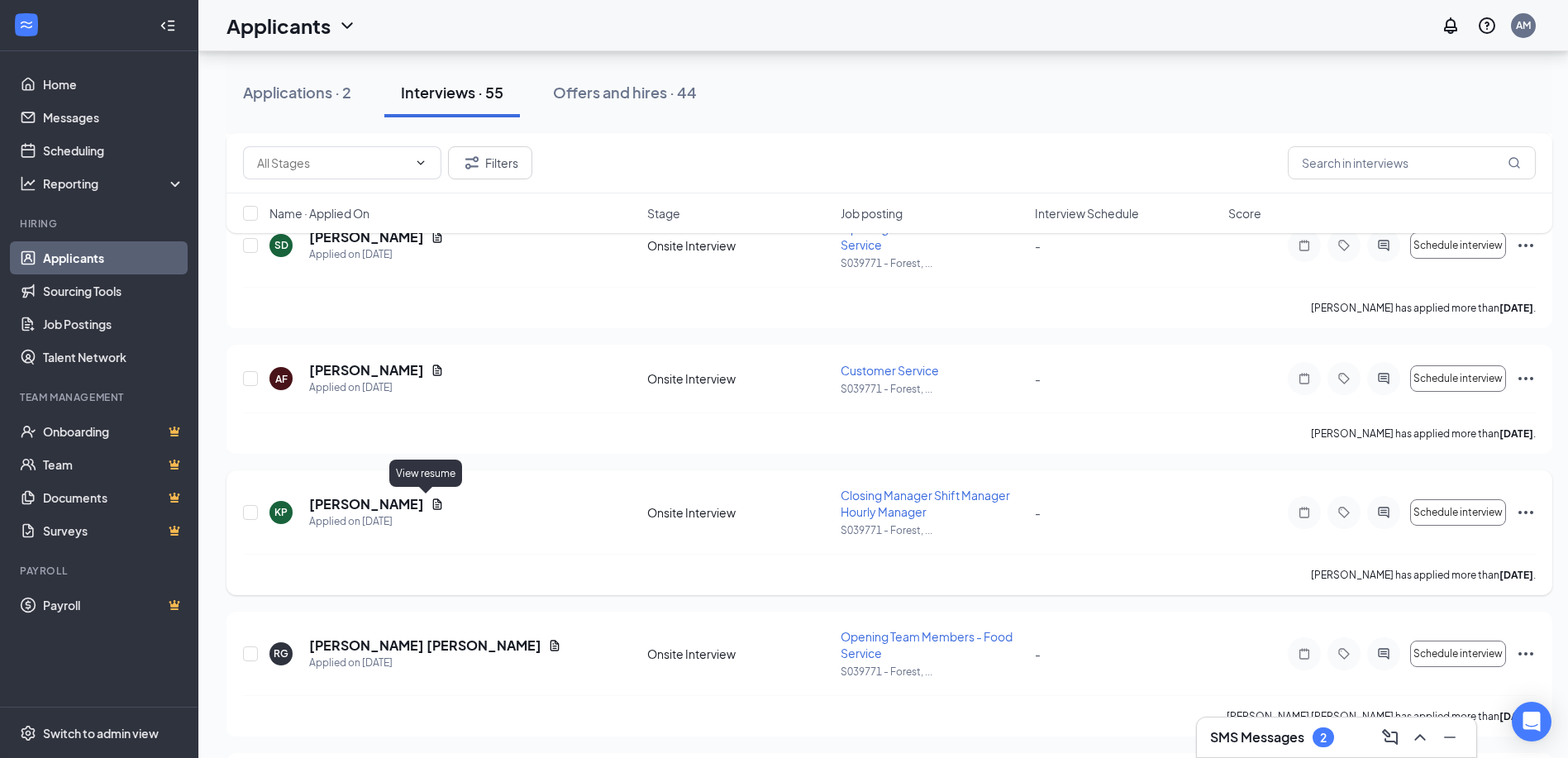
click at [431, 507] on icon "Document" at bounding box center [437, 504] width 13 height 13
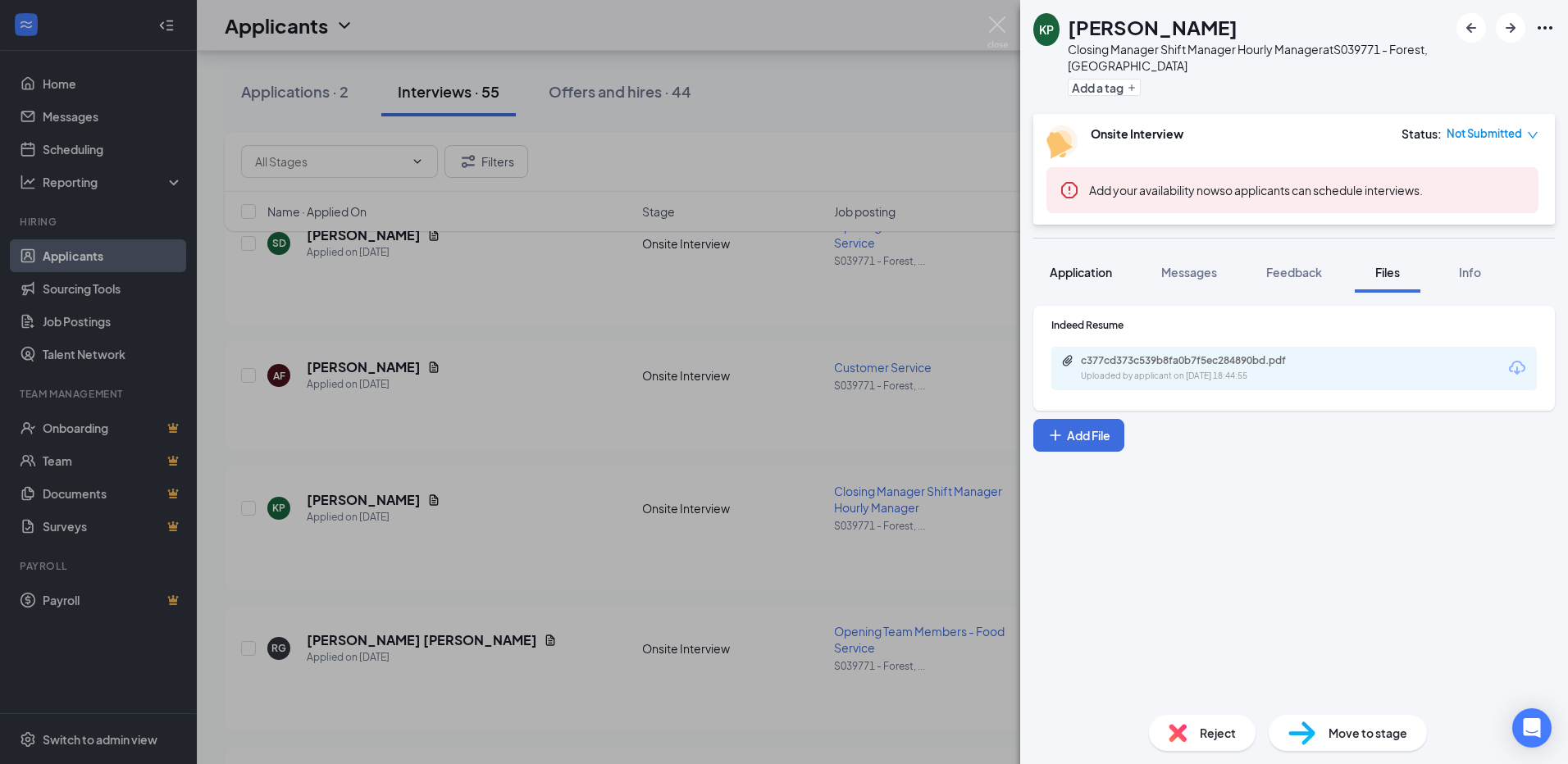
click at [1088, 267] on span "Application" at bounding box center [1081, 271] width 62 height 15
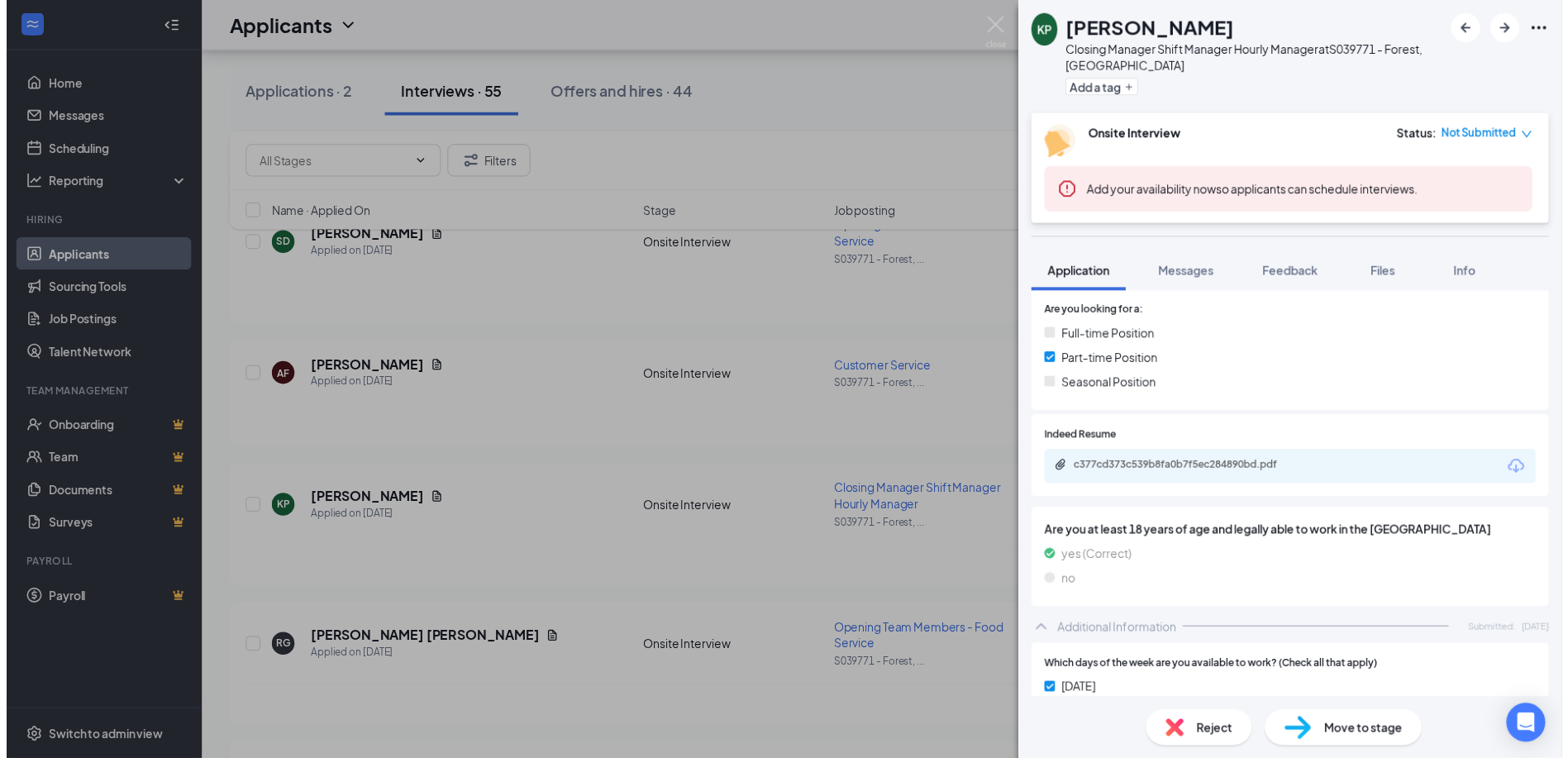
scroll to position [83, 0]
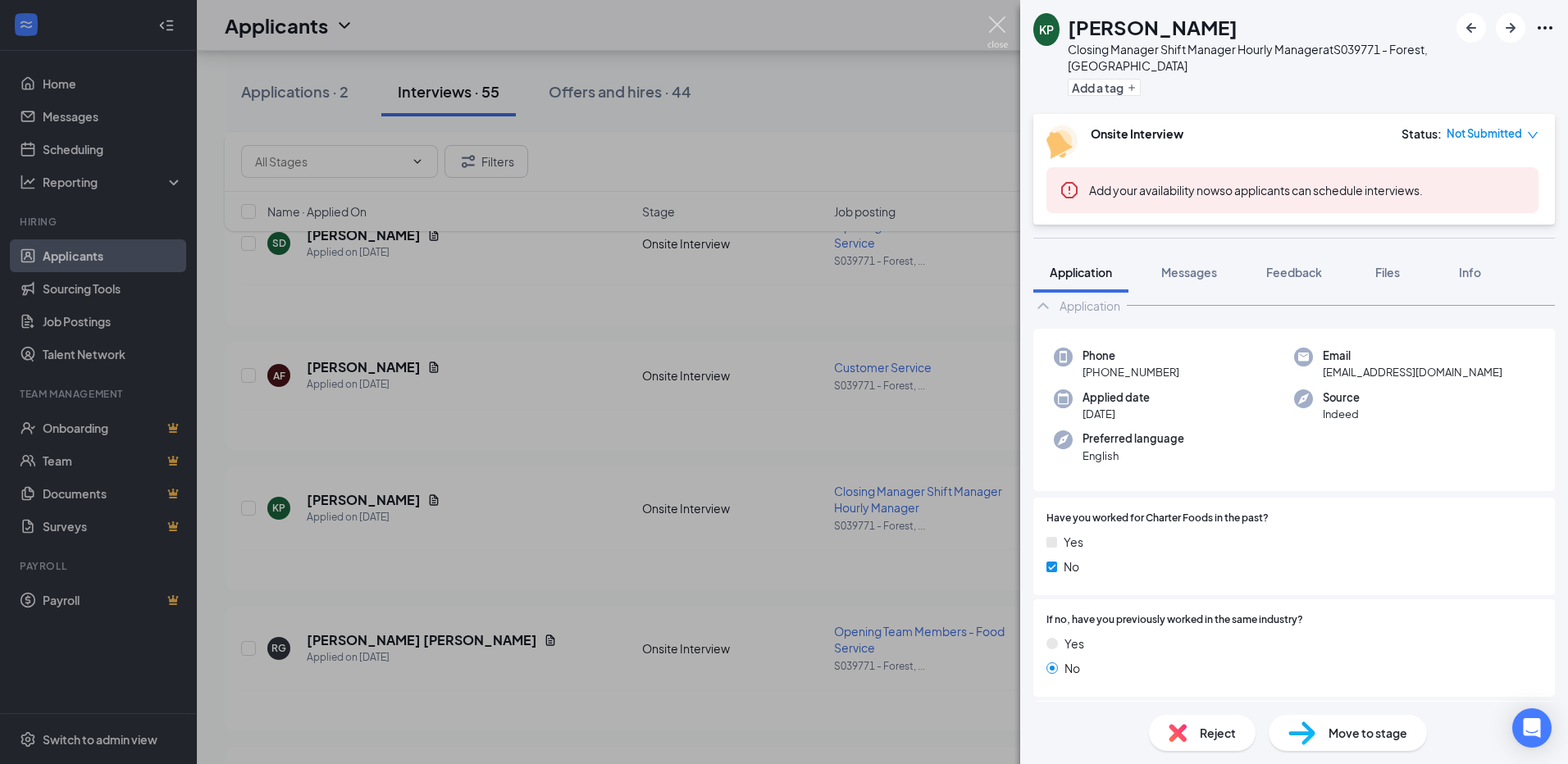
click at [993, 25] on img at bounding box center [997, 32] width 21 height 32
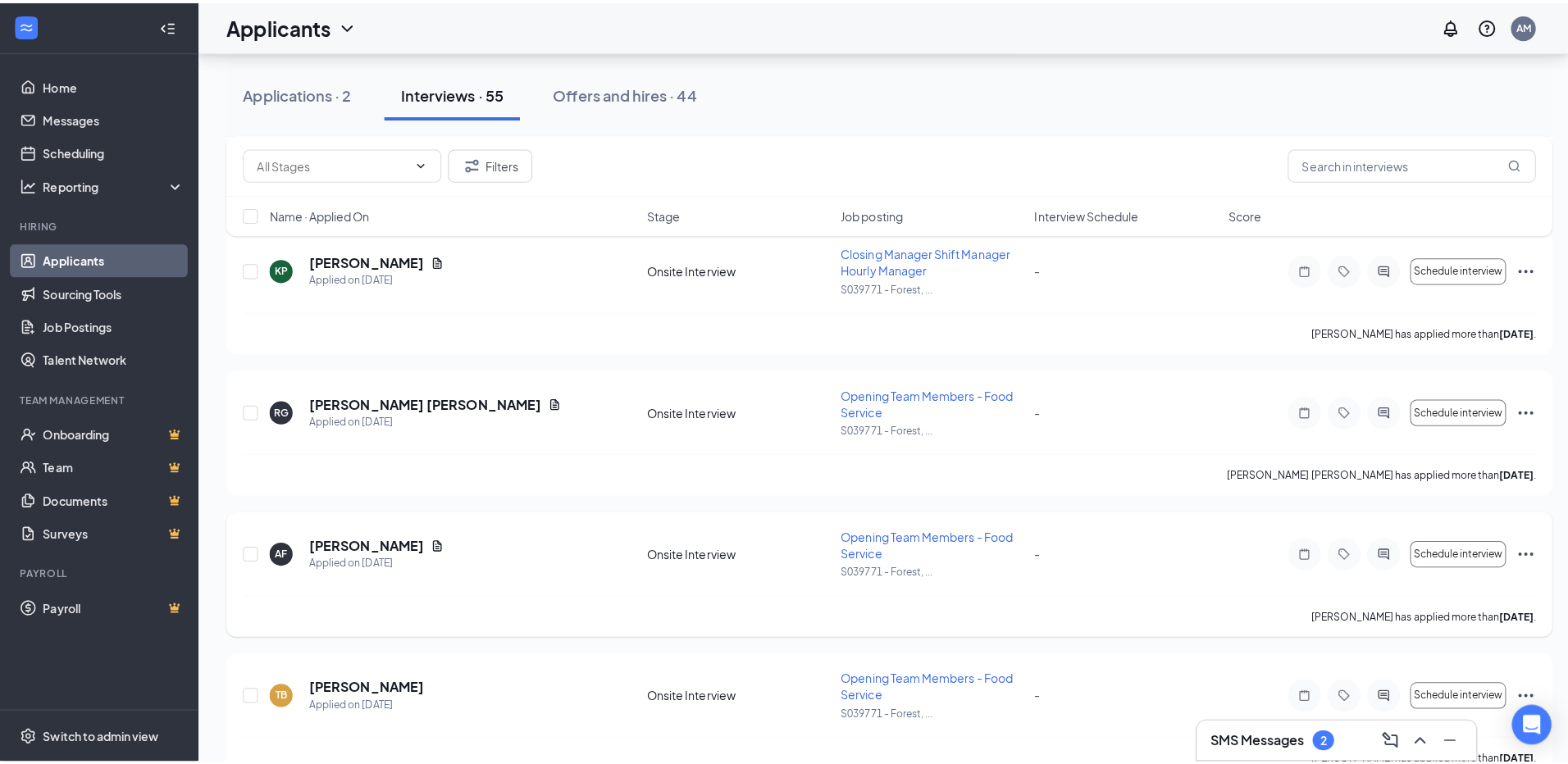
scroll to position [1639, 0]
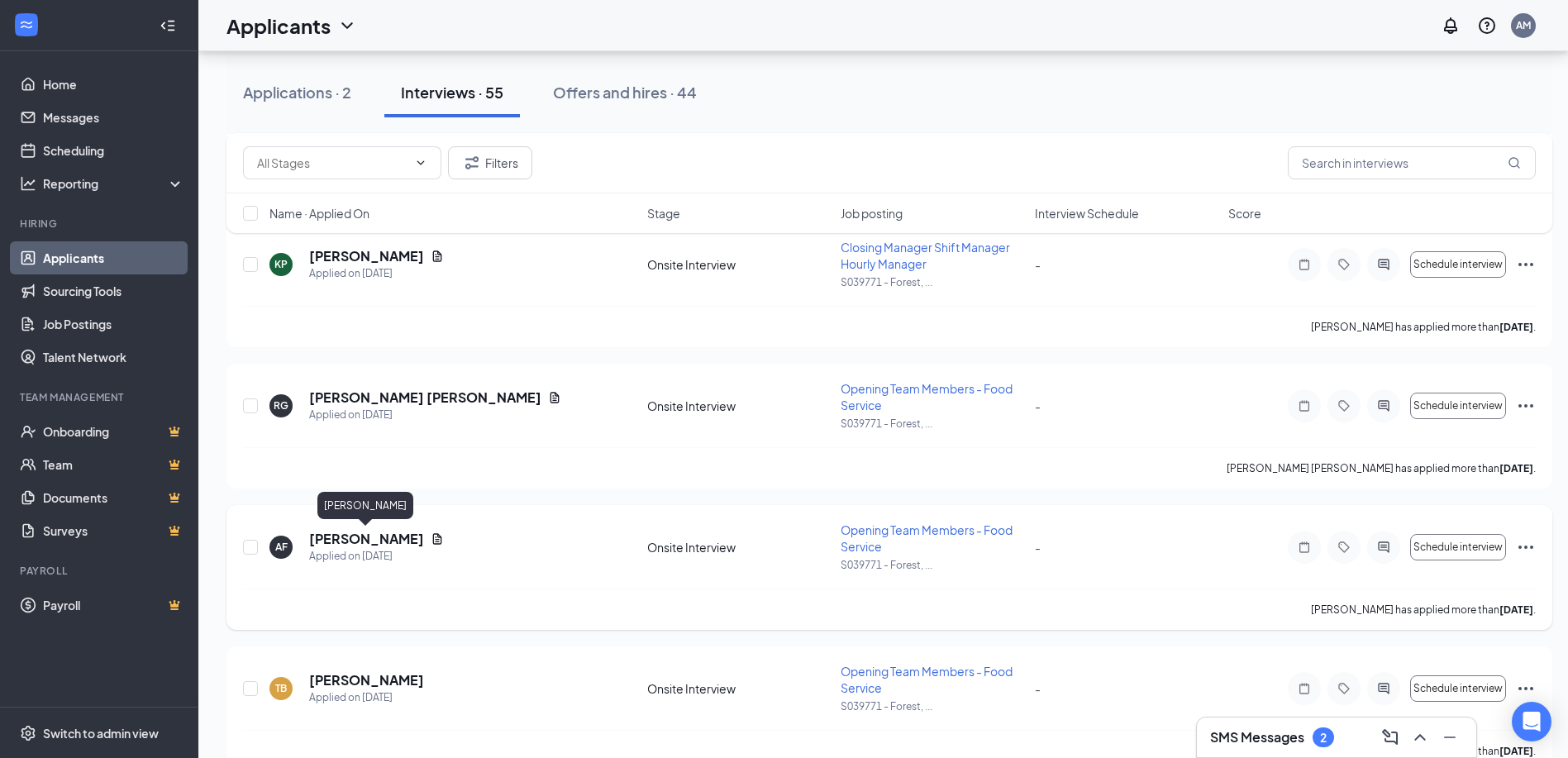
click at [382, 538] on h5 "[PERSON_NAME]" at bounding box center [366, 538] width 115 height 18
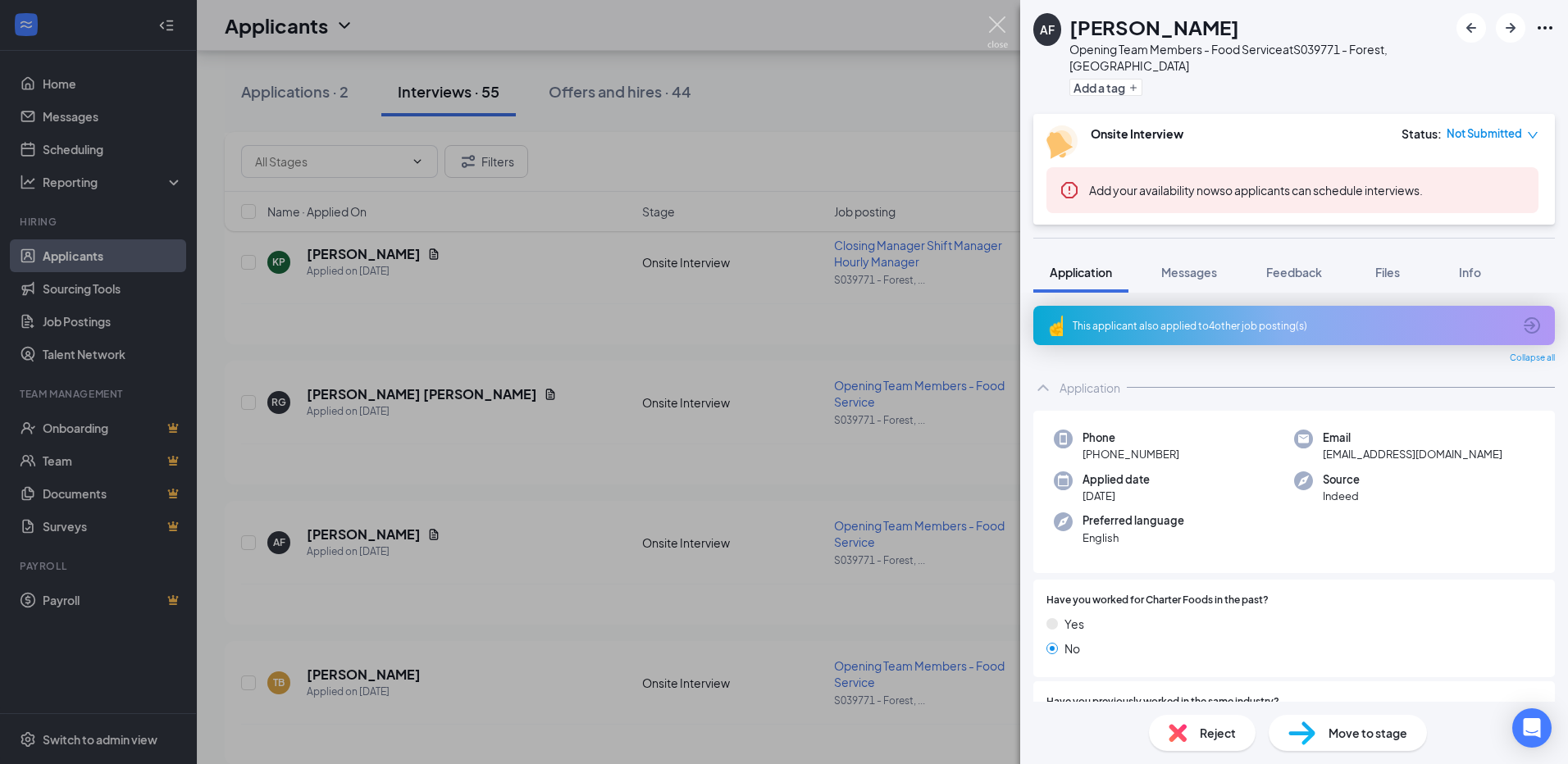
click at [991, 22] on img at bounding box center [997, 32] width 21 height 32
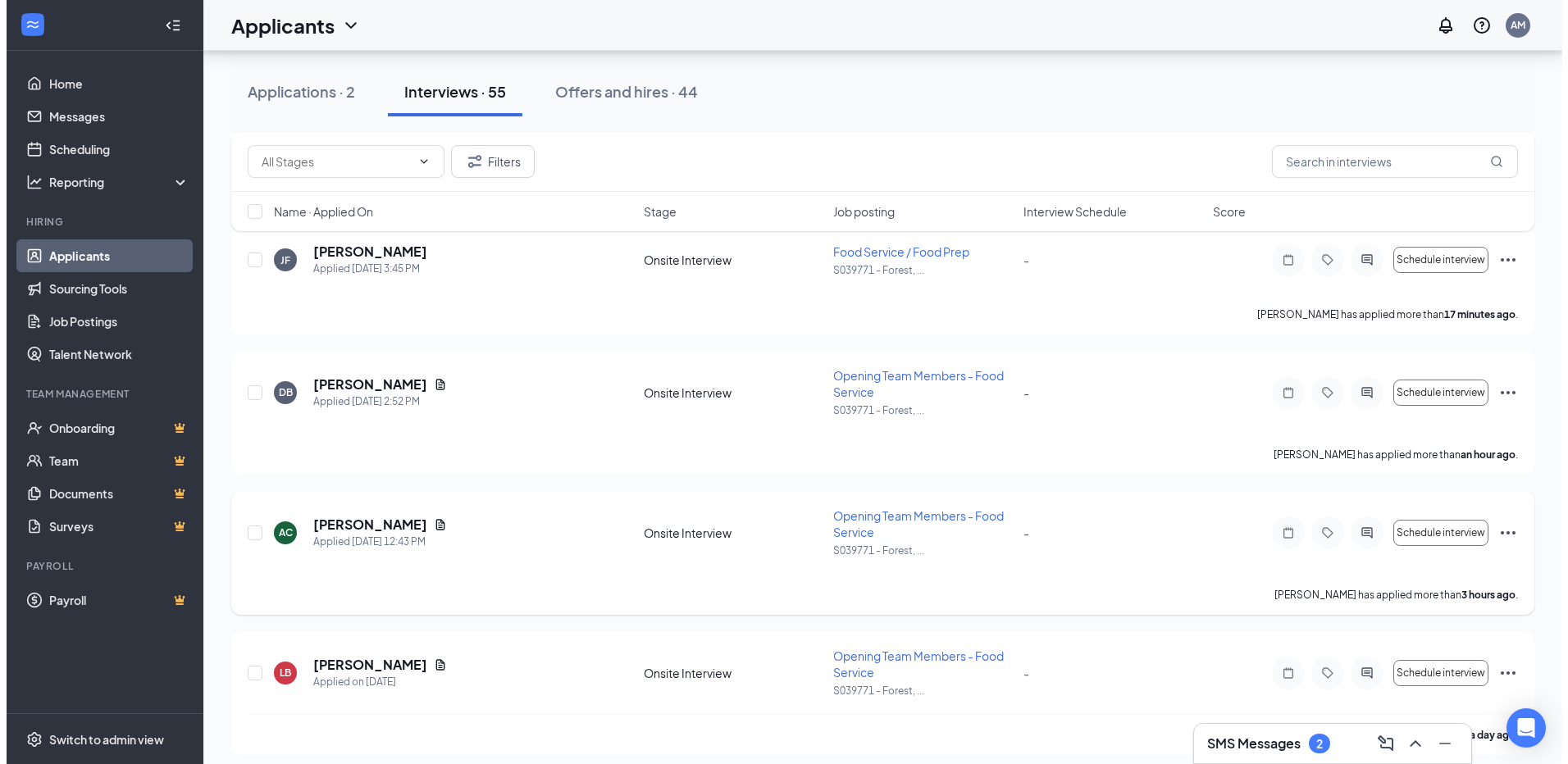
scroll to position [328, 0]
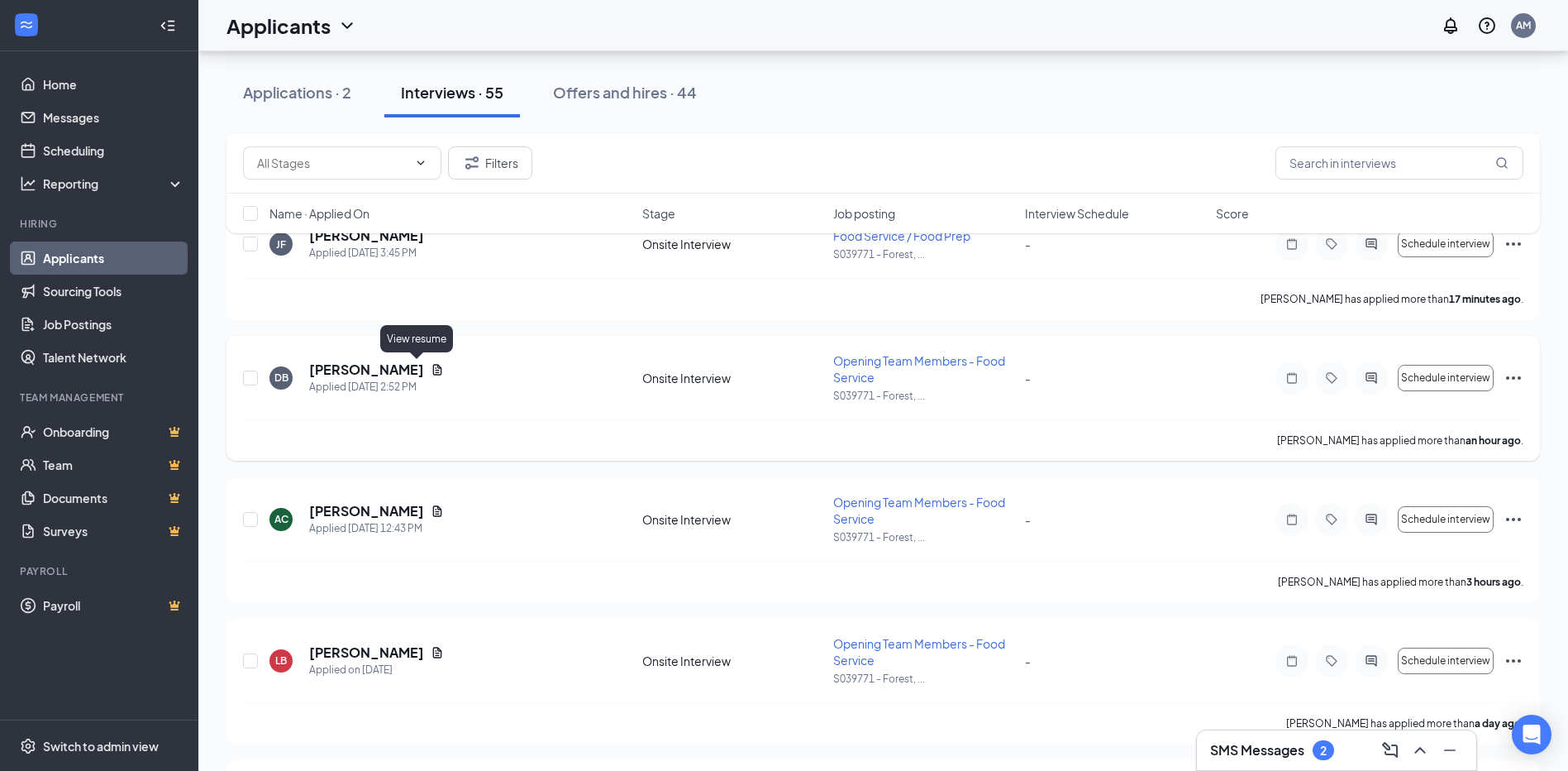
click at [431, 363] on icon "Document" at bounding box center [437, 369] width 13 height 13
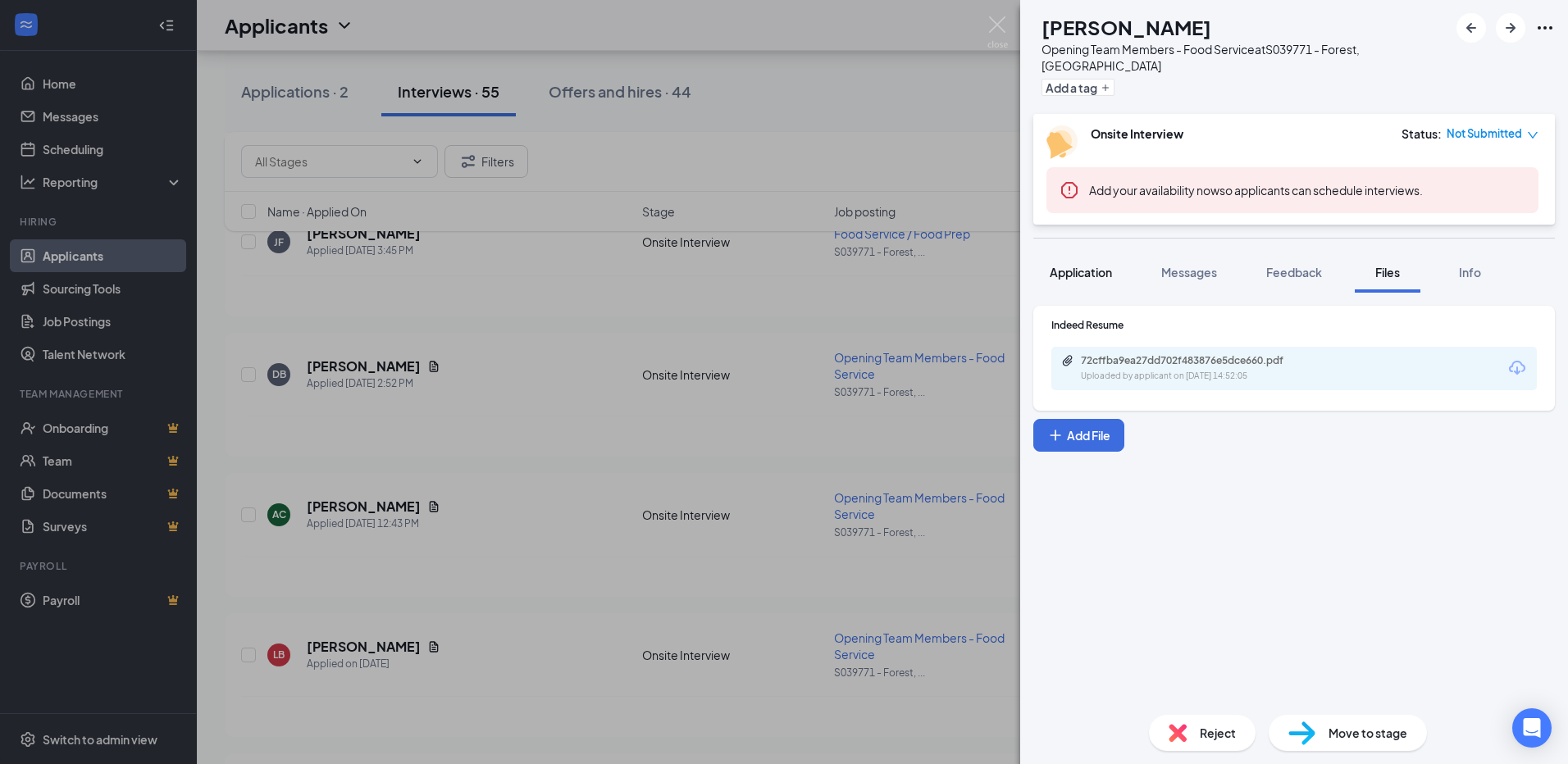
click at [1087, 264] on span "Application" at bounding box center [1081, 271] width 62 height 15
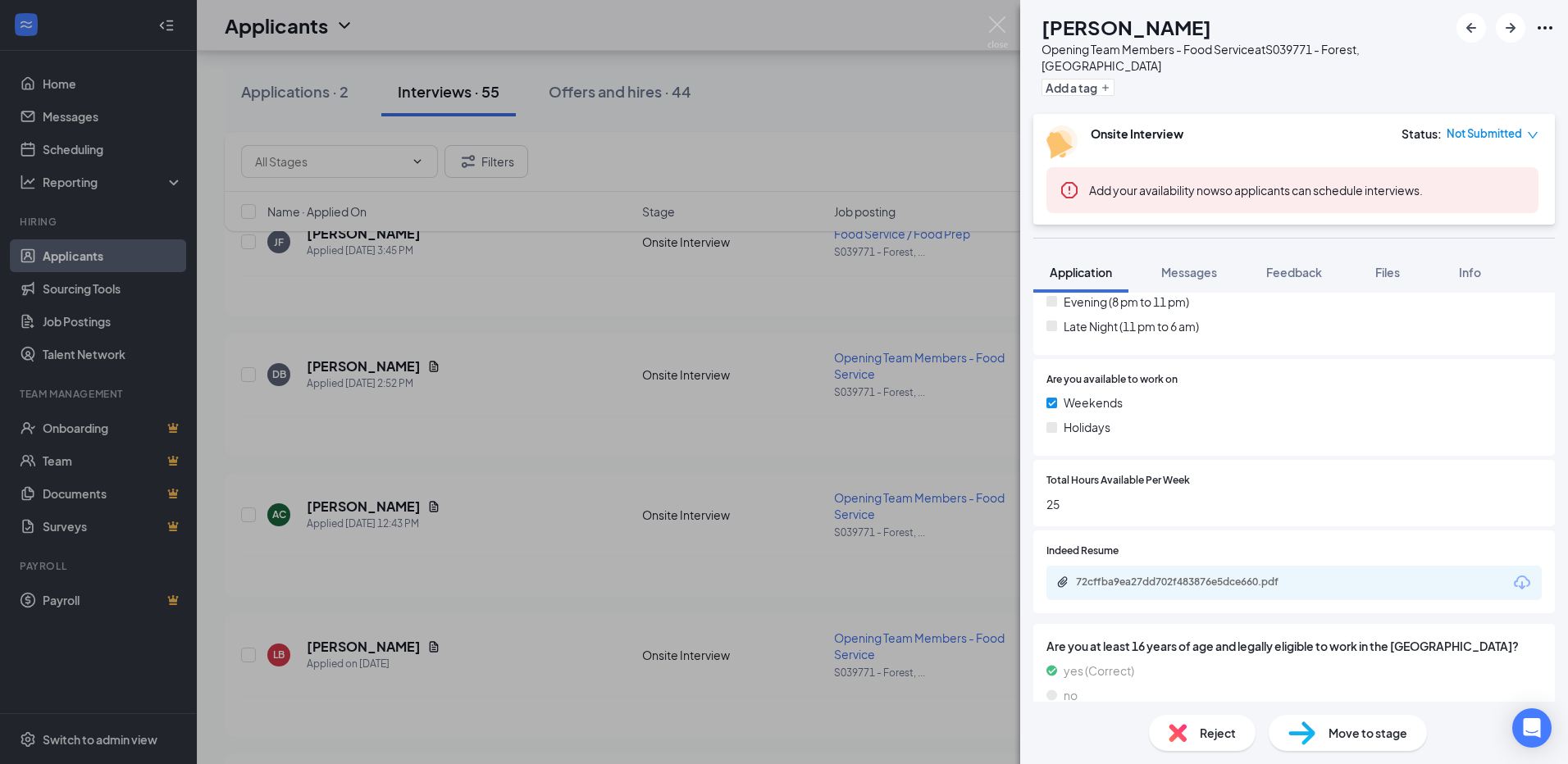
scroll to position [713, 0]
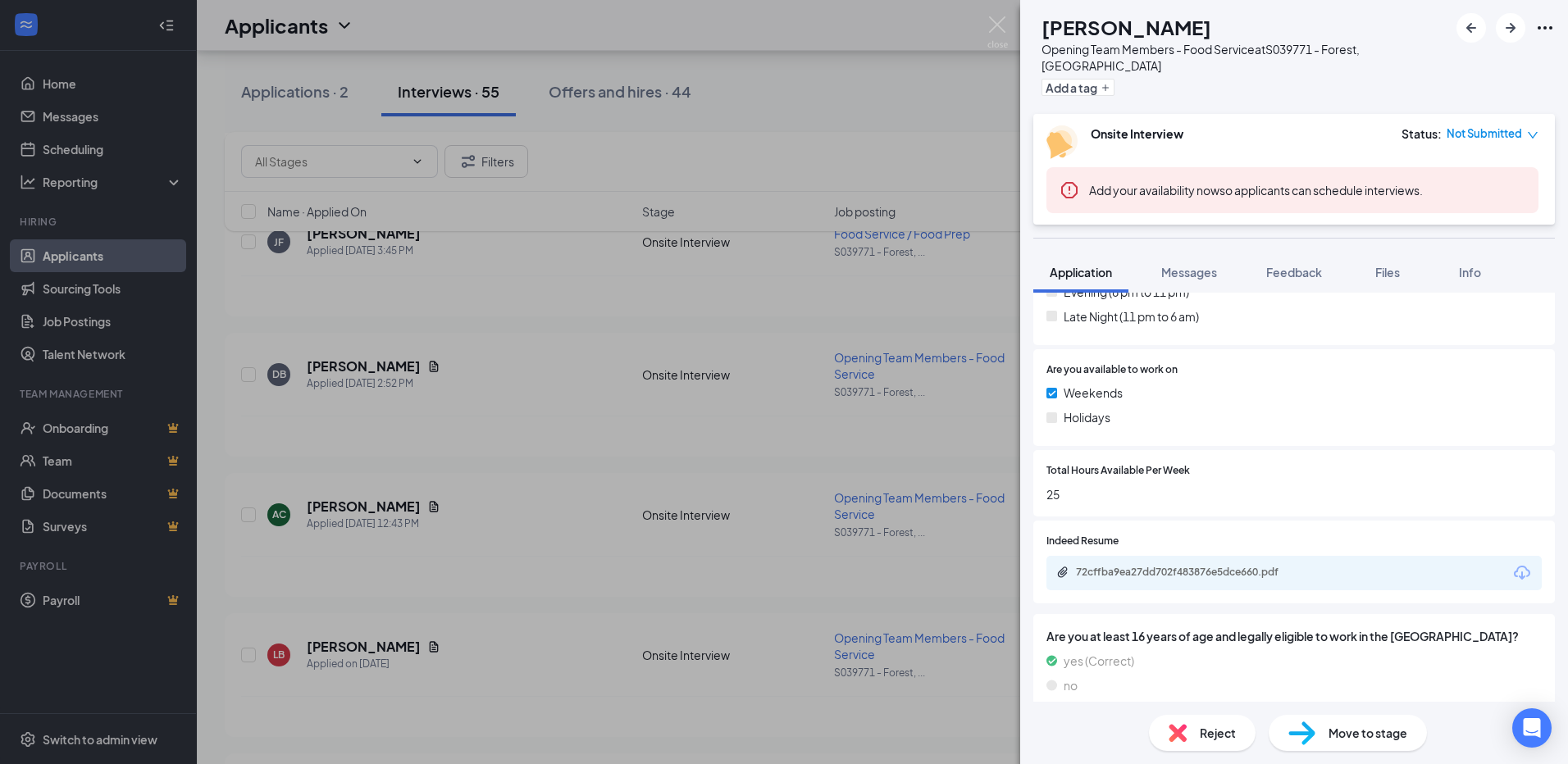
click at [1199, 555] on div "72cffba9ea27dd702f483876e5dce660.pdf" at bounding box center [1294, 572] width 495 height 34
click at [1195, 565] on div "72cffba9ea27dd702f483876e5dce660.pdf" at bounding box center [1190, 571] width 229 height 13
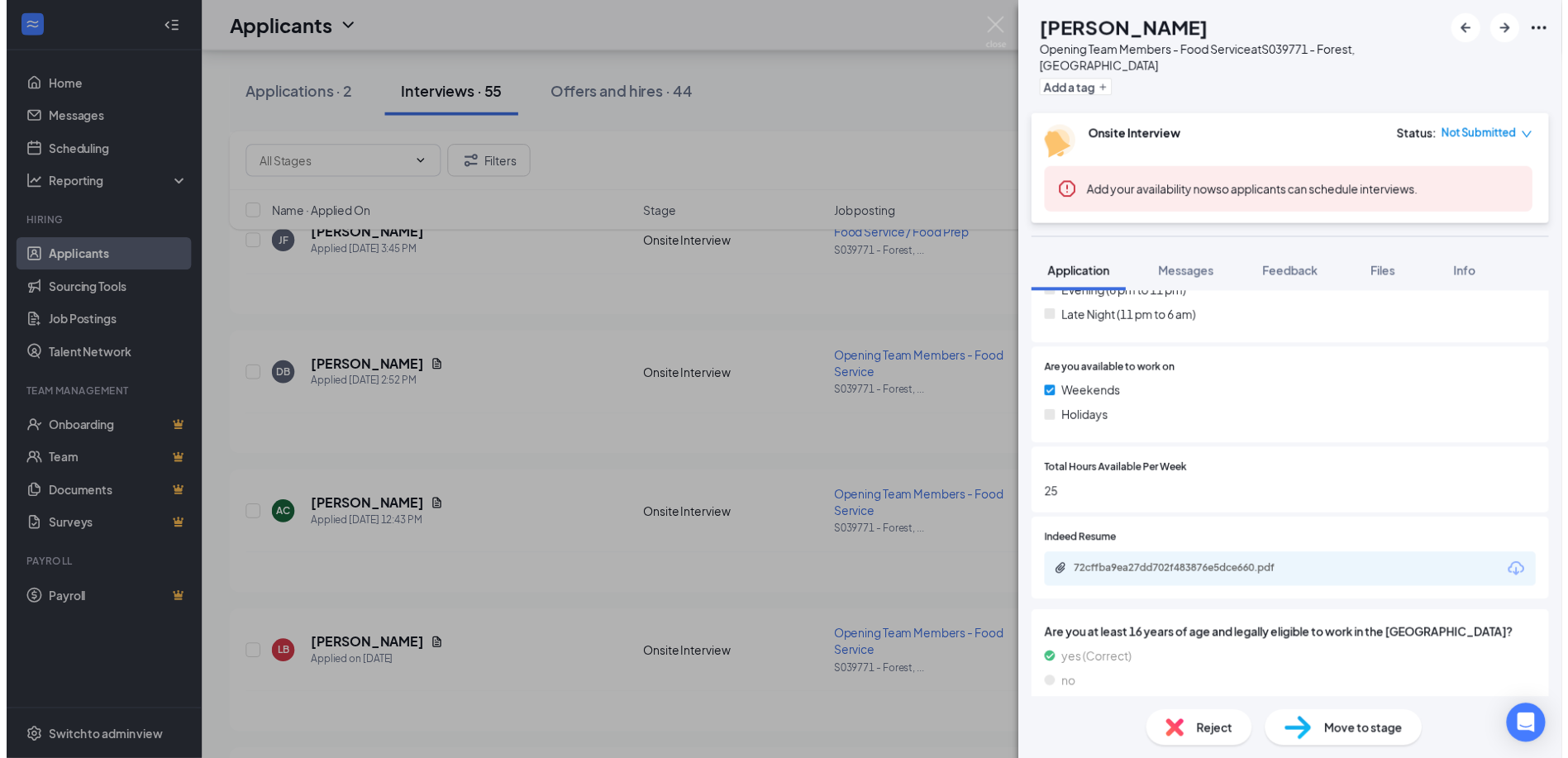
scroll to position [714, 0]
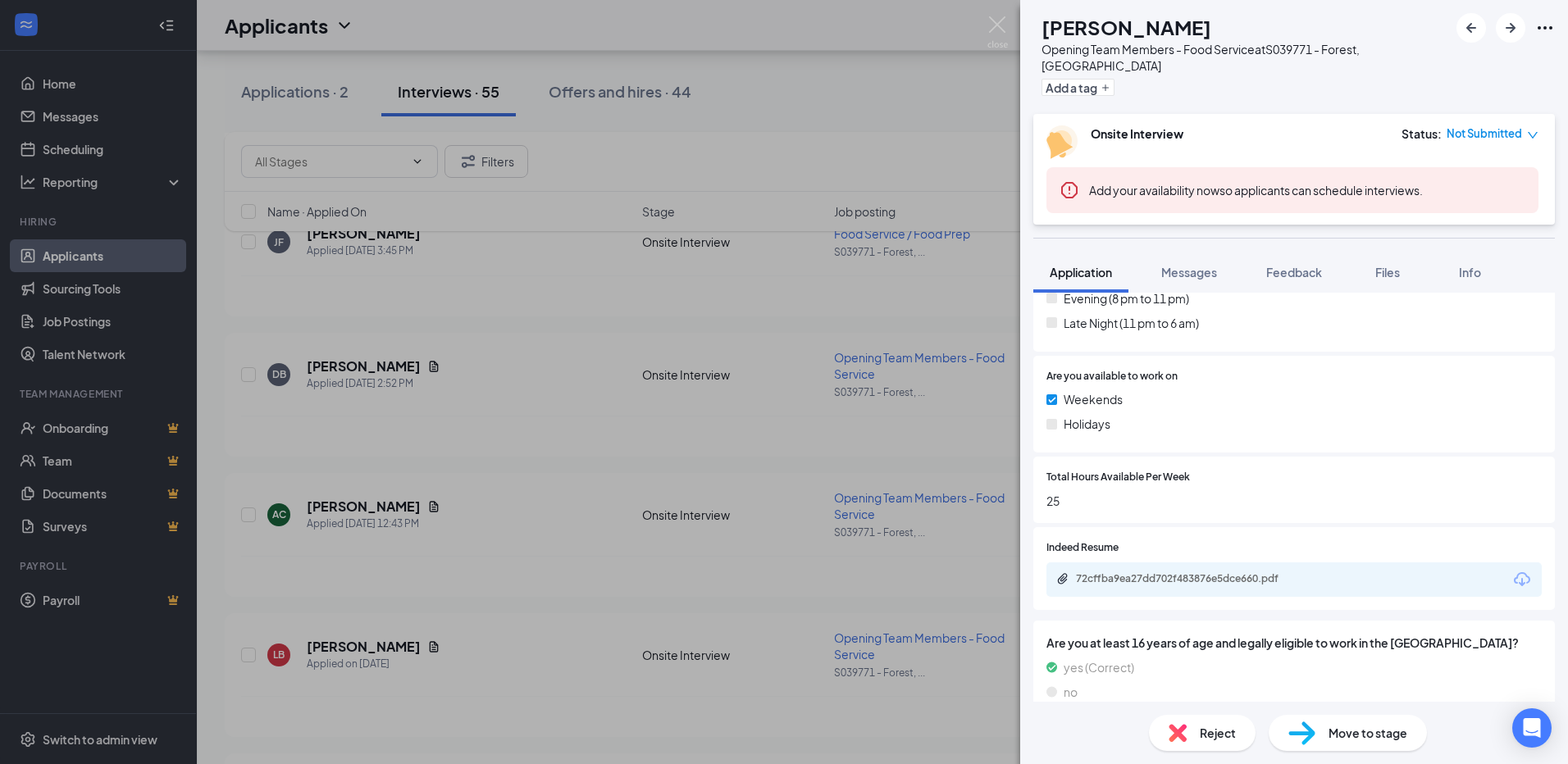
click at [523, 314] on div "DB [PERSON_NAME] Opening Team Members - Food Service at S039771 - Forest, [GEOG…" at bounding box center [784, 382] width 1568 height 764
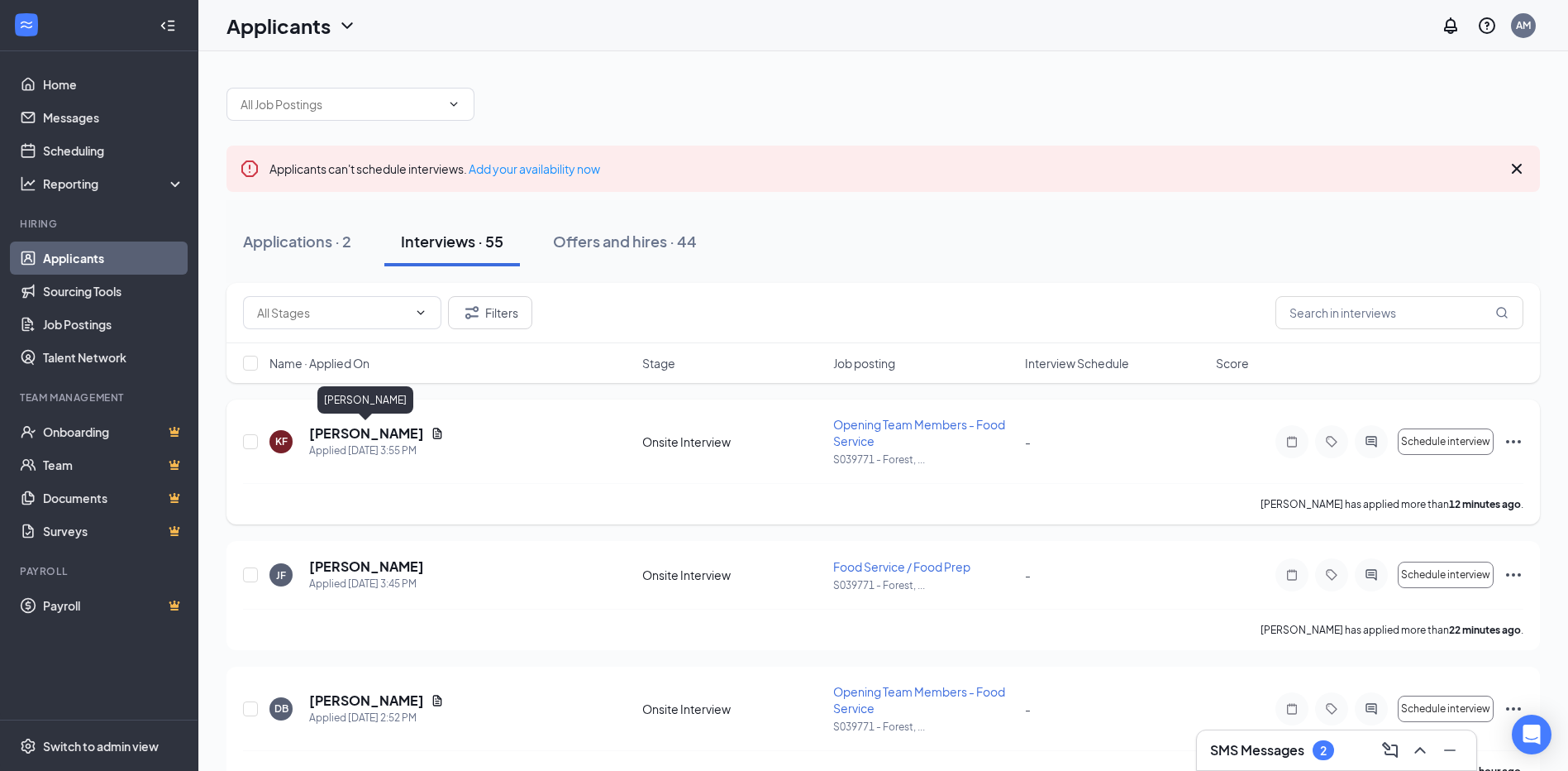
click at [373, 436] on h5 "[PERSON_NAME]" at bounding box center [366, 433] width 115 height 18
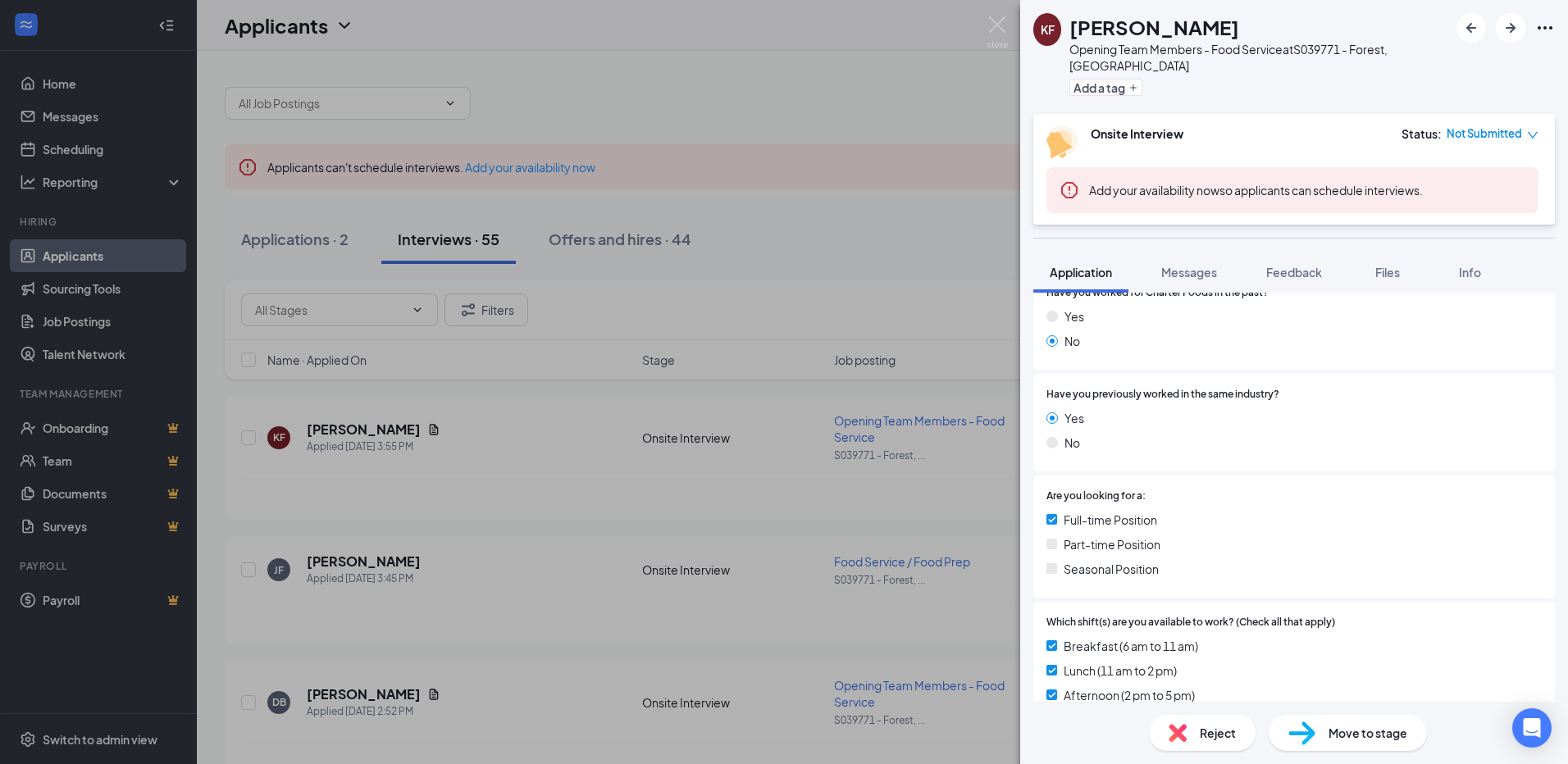
scroll to position [328, 0]
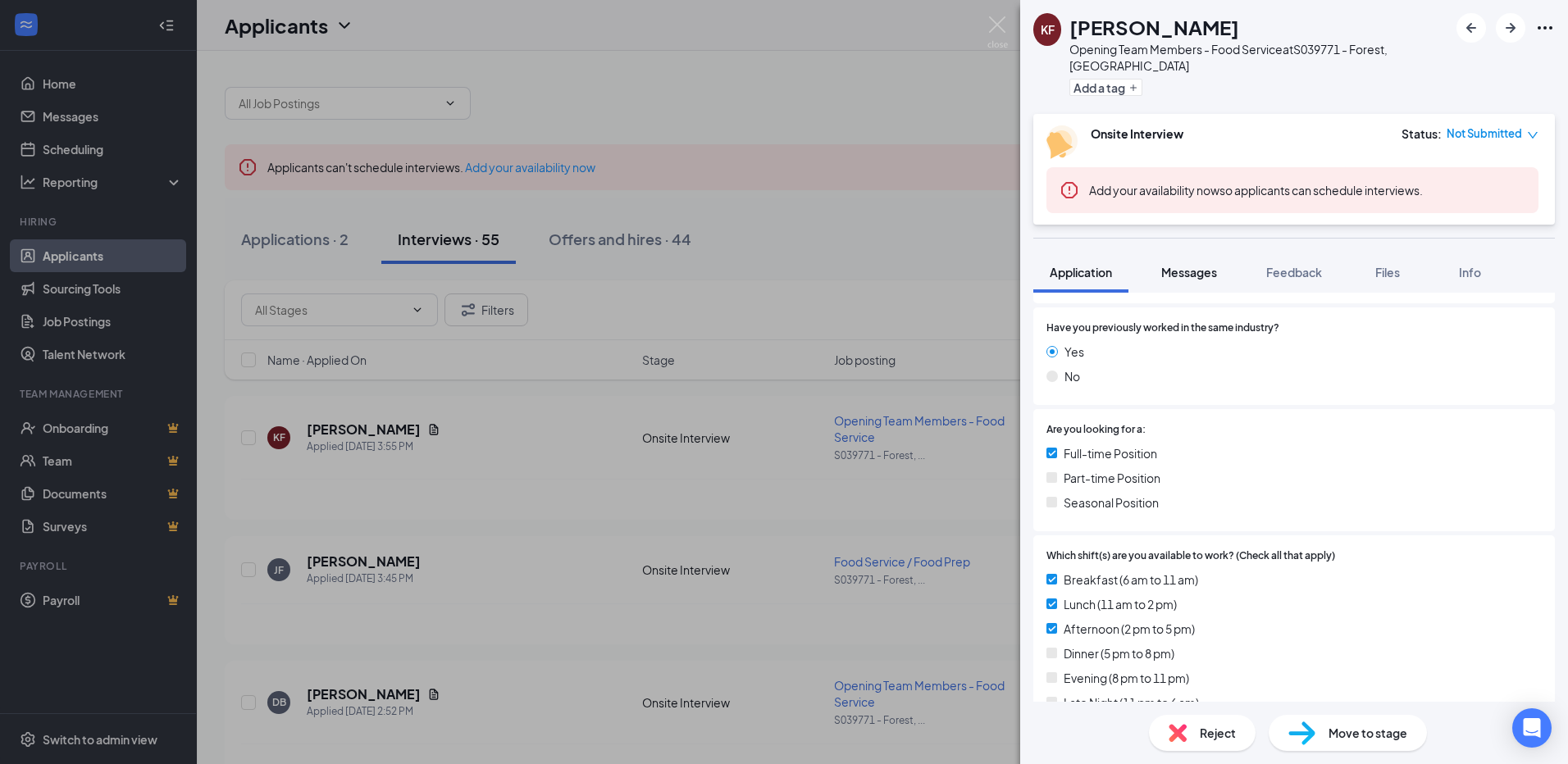
click at [1189, 264] on span "Messages" at bounding box center [1188, 271] width 56 height 15
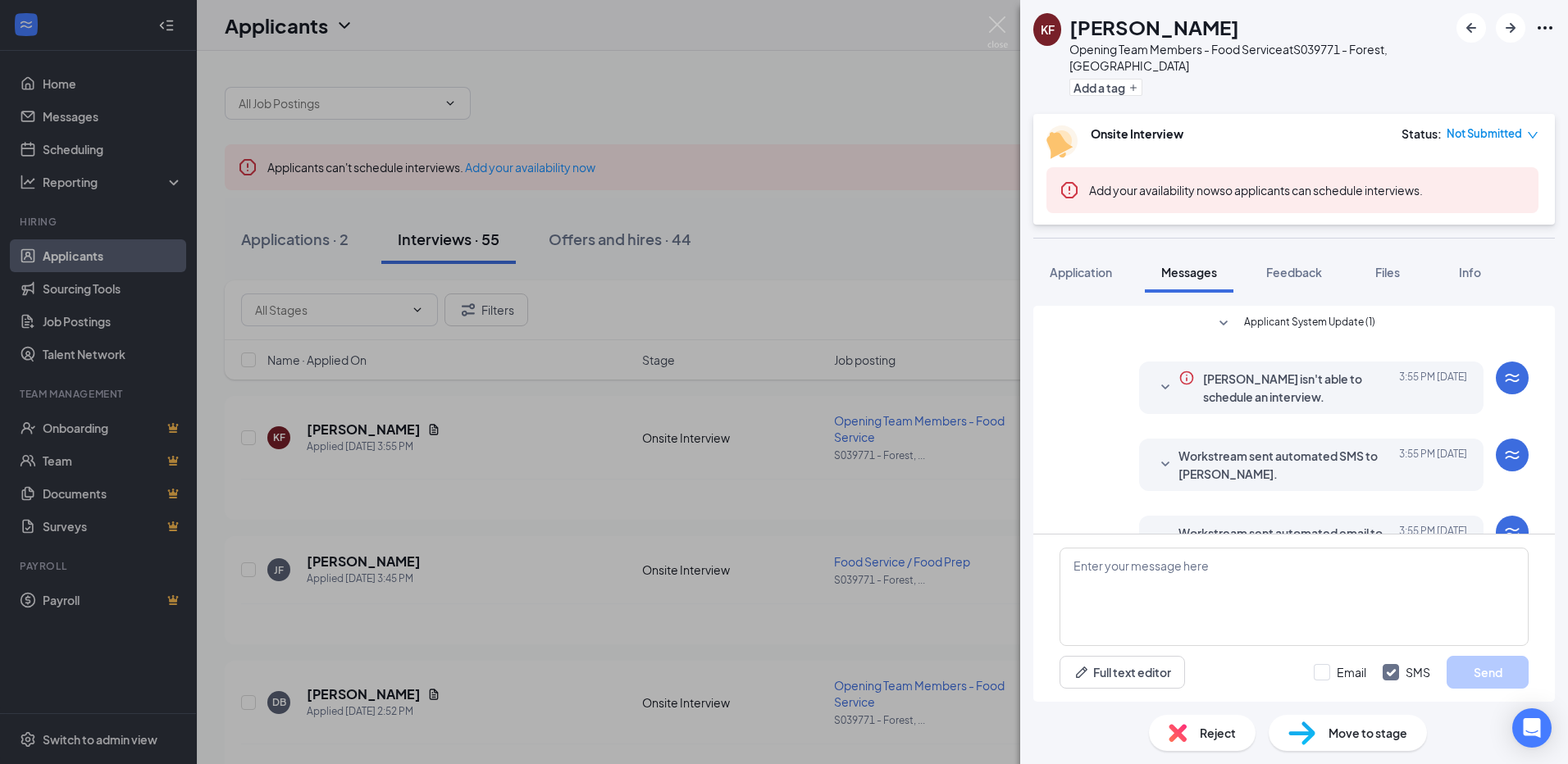
scroll to position [400, 0]
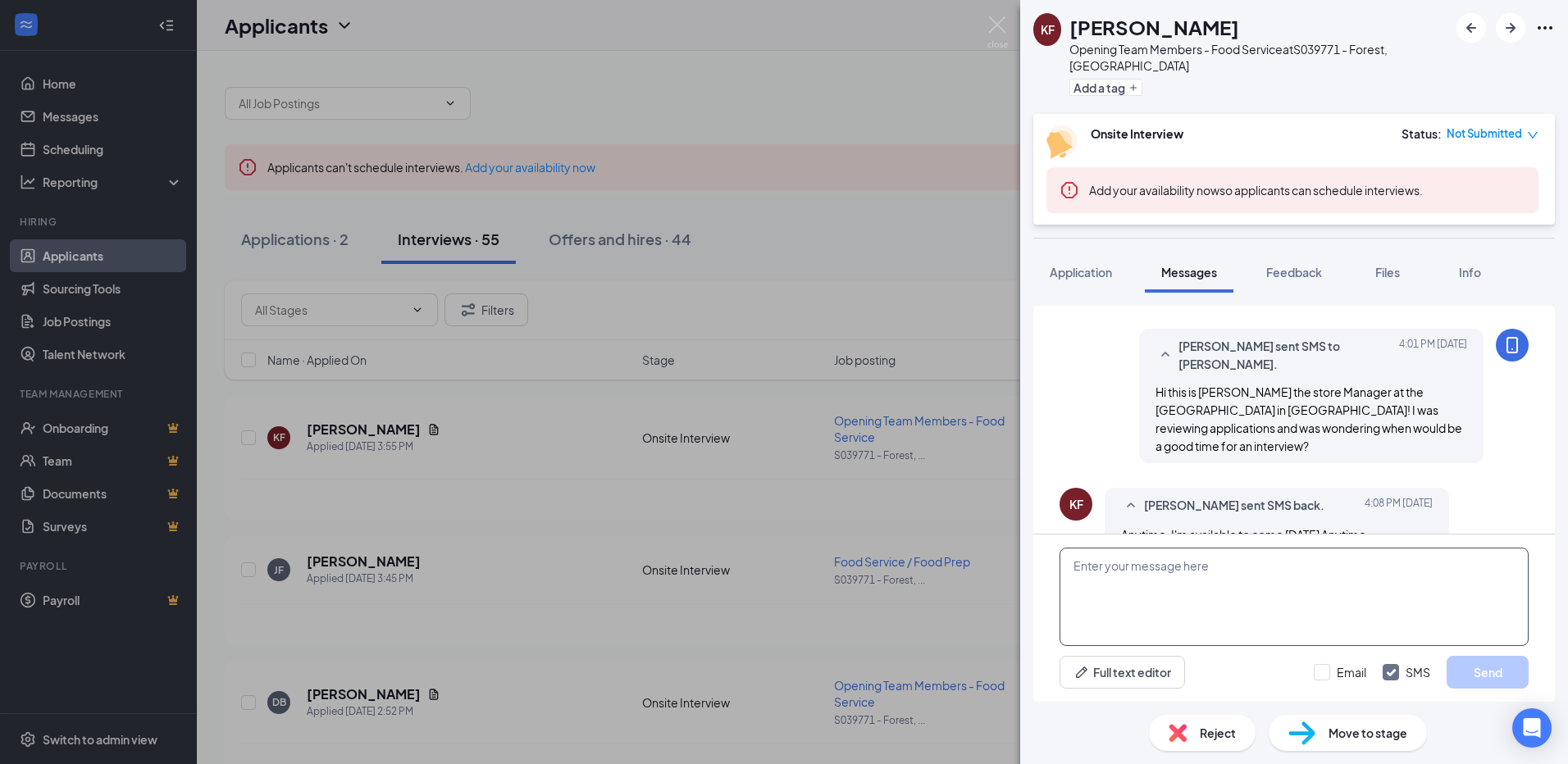
click at [1146, 560] on textarea at bounding box center [1294, 596] width 469 height 99
type textarea "I can do [DATE] at 11am!"
click at [1473, 670] on button "Send" at bounding box center [1487, 672] width 82 height 33
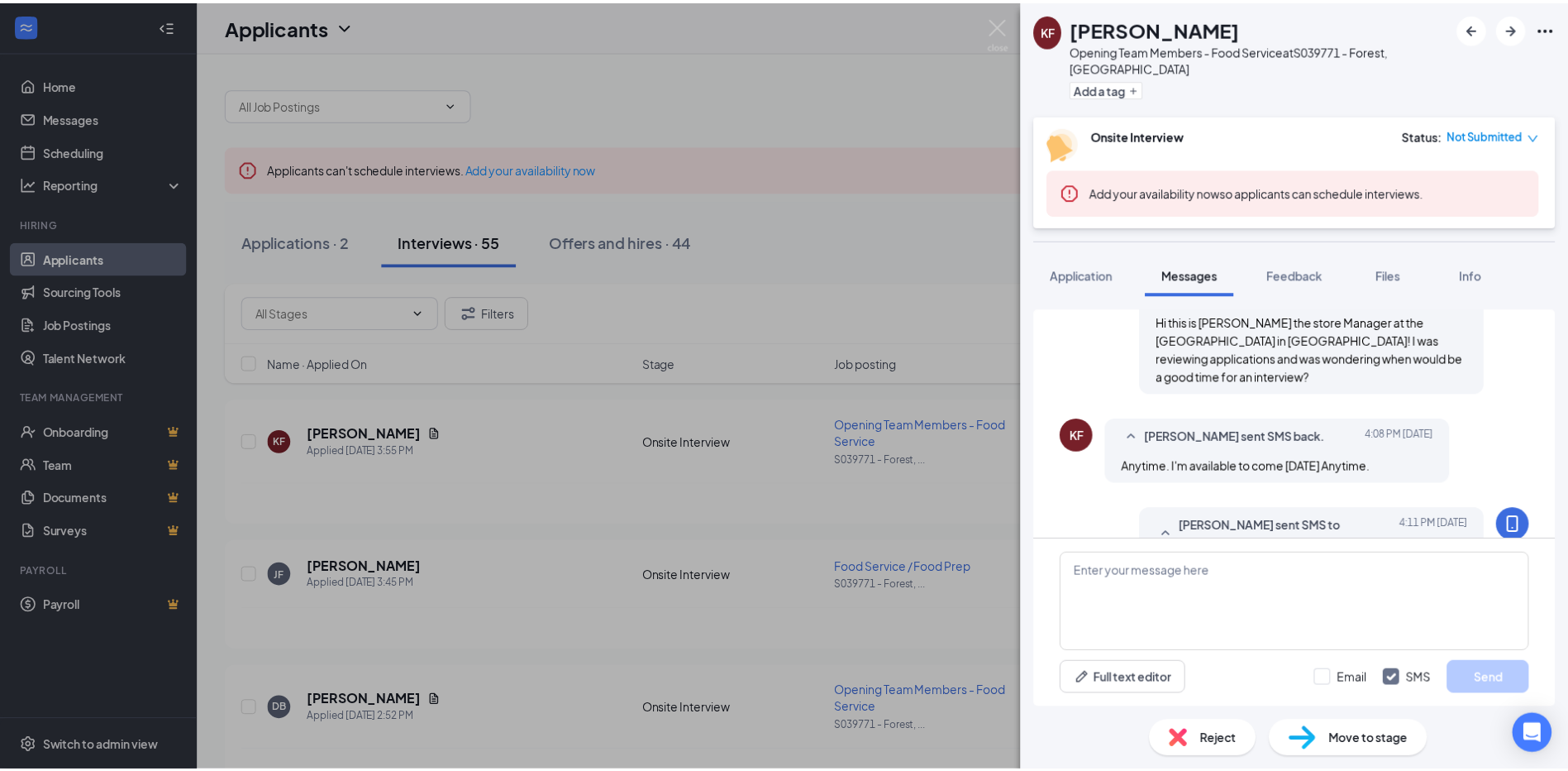
scroll to position [509, 0]
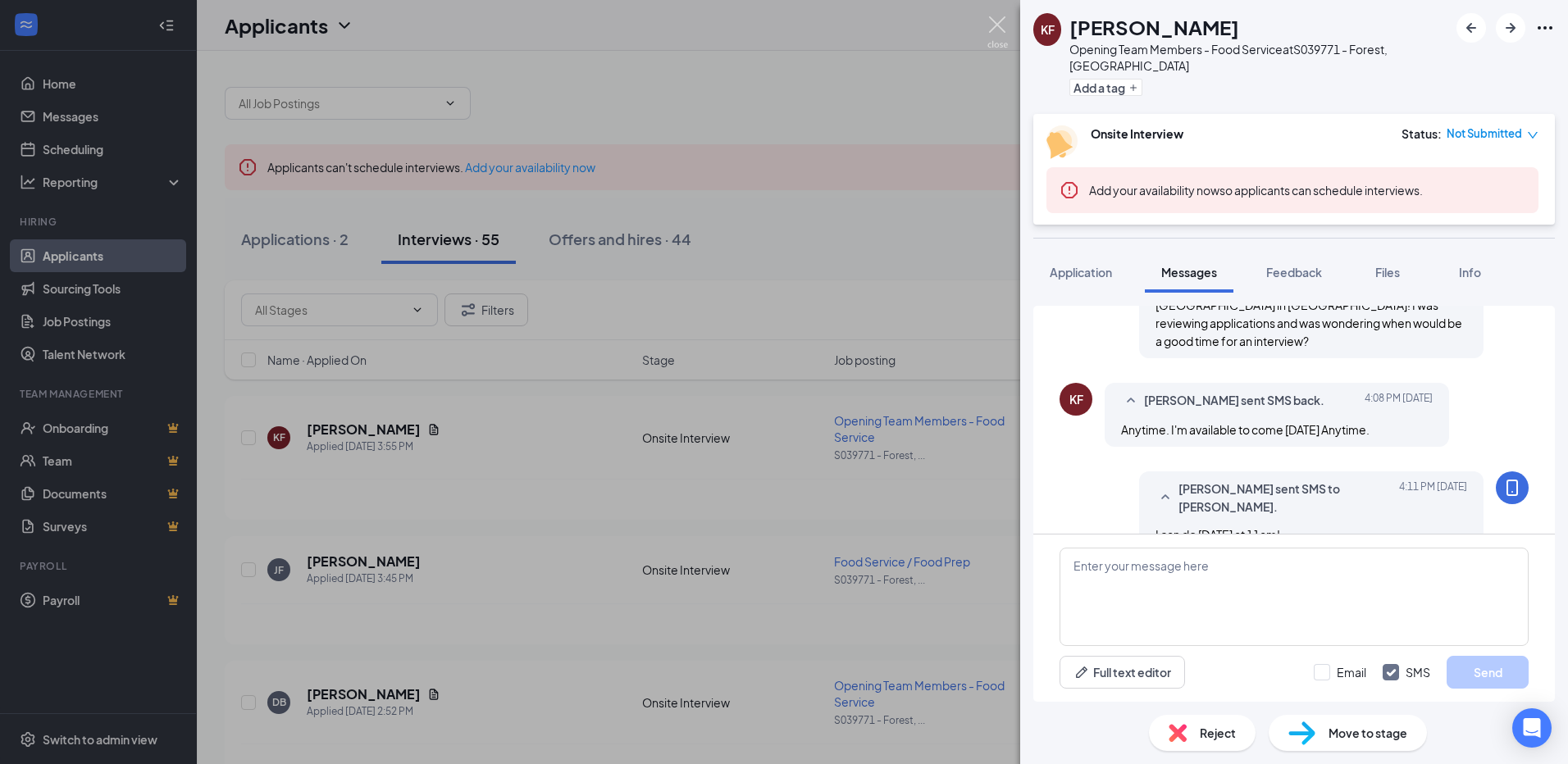
click at [996, 28] on img at bounding box center [997, 32] width 21 height 32
